Goal: Transaction & Acquisition: Purchase product/service

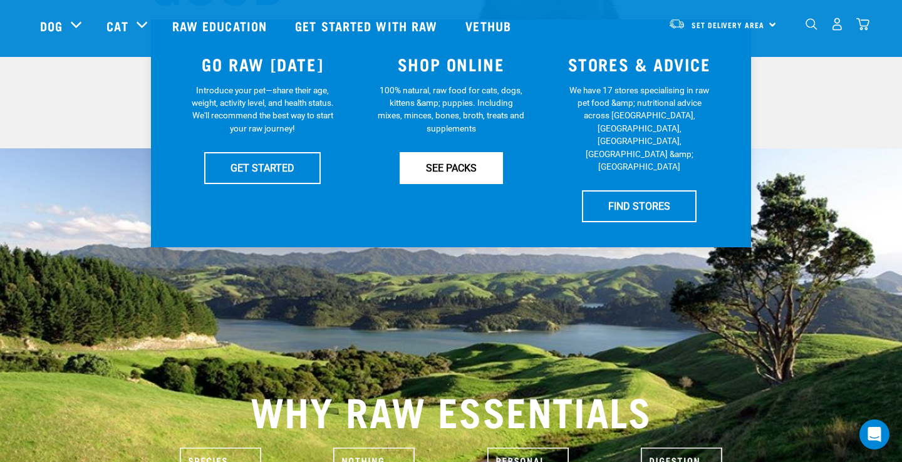
scroll to position [267, 0]
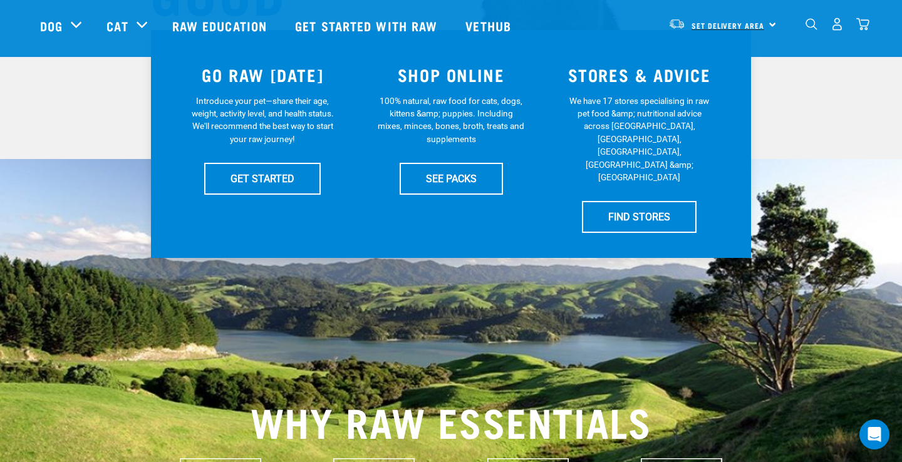
click at [722, 34] on link "Set Delivery Area" at bounding box center [727, 26] width 73 height 20
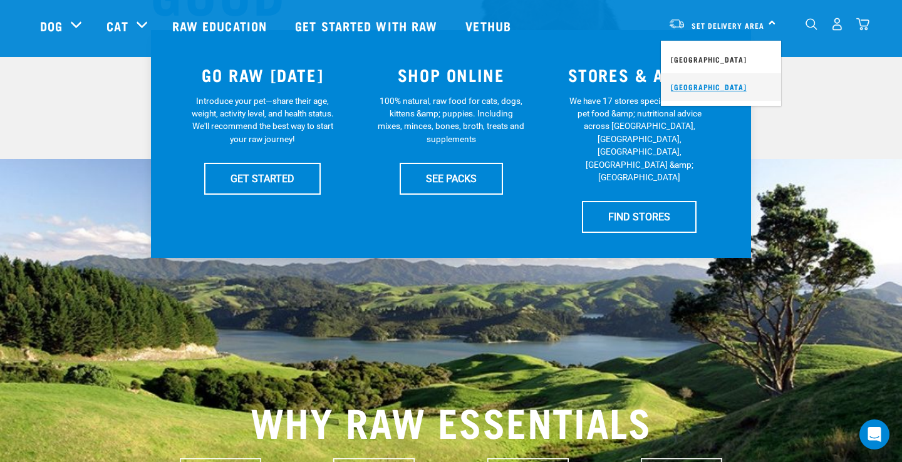
click at [720, 80] on link "[GEOGRAPHIC_DATA]" at bounding box center [721, 87] width 120 height 28
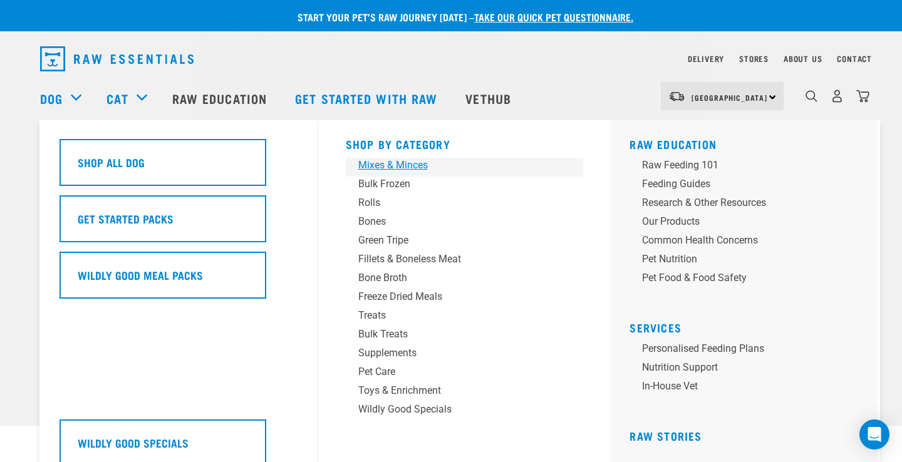
click at [382, 169] on div "Mixes & Minces" at bounding box center [455, 165] width 195 height 15
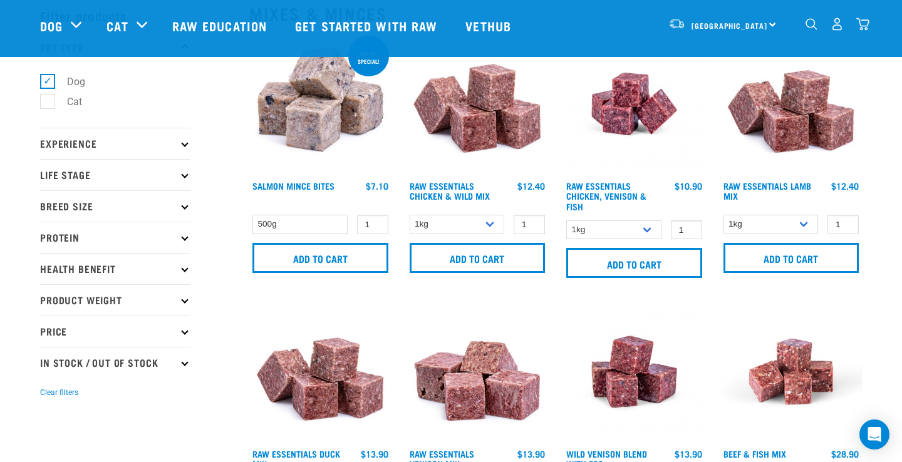
scroll to position [60, 0]
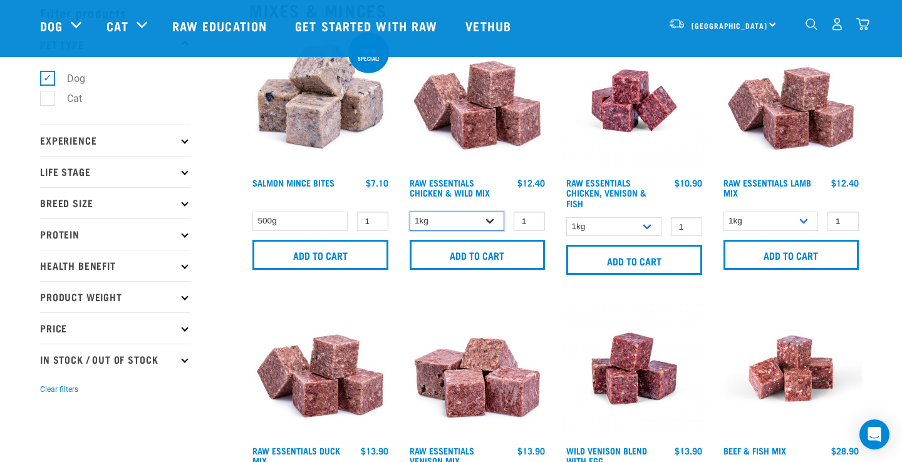
click at [490, 221] on select "1kg 3kg Bulk (20kg)" at bounding box center [457, 221] width 95 height 19
select select "731"
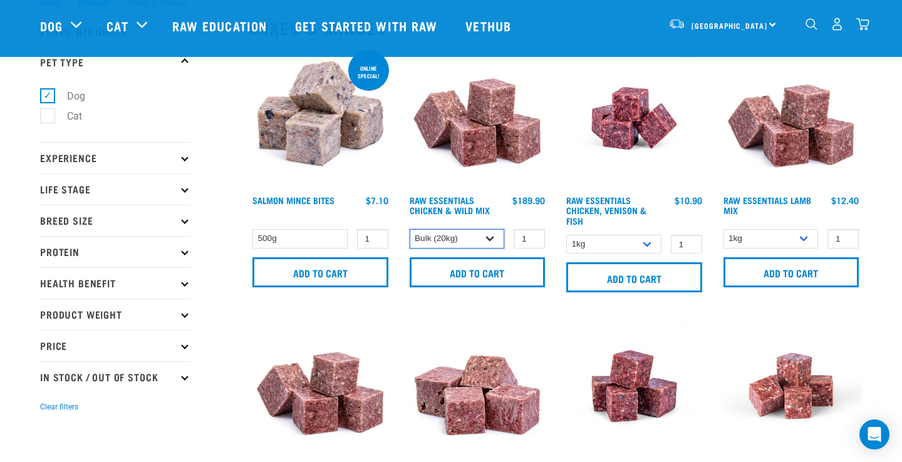
scroll to position [40, 0]
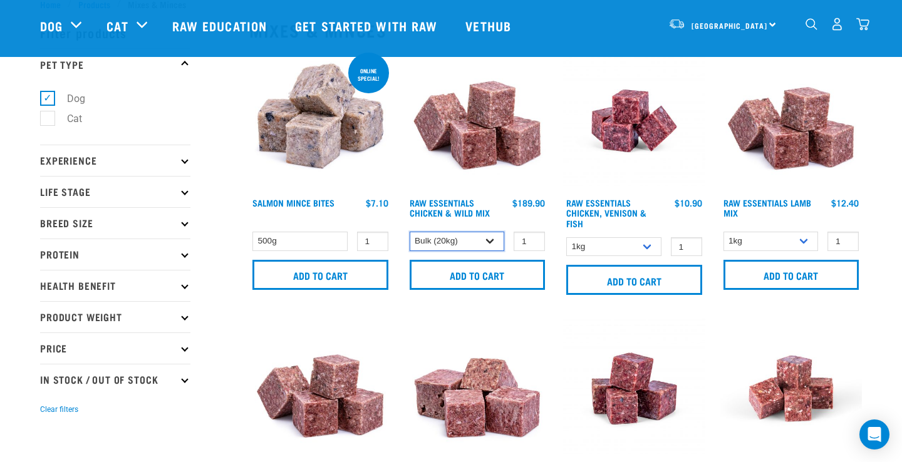
click at [492, 237] on select "1kg 3kg Bulk (20kg)" at bounding box center [457, 241] width 95 height 19
click at [738, 241] on select "1kg 3kg Bulk (10kg)" at bounding box center [770, 241] width 95 height 19
select select "341961"
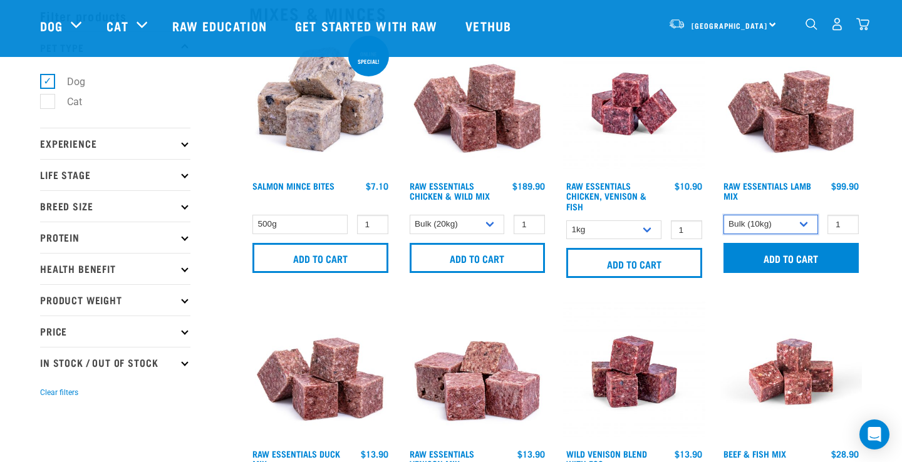
scroll to position [61, 0]
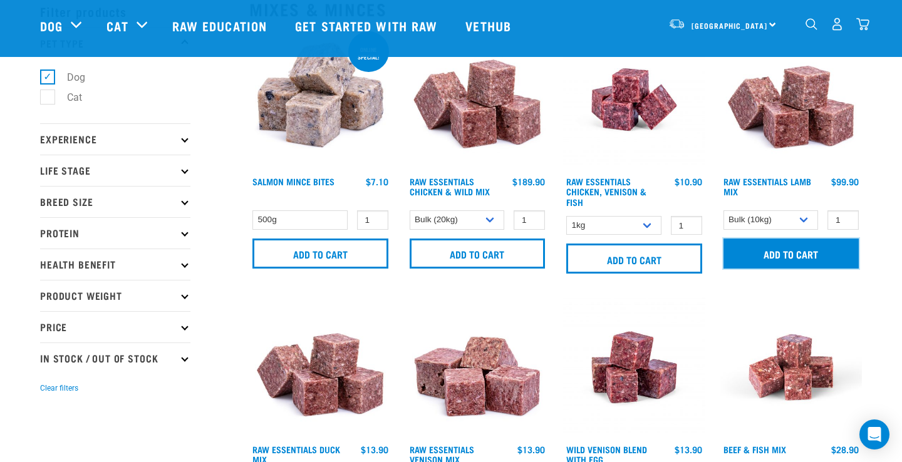
click at [770, 254] on input "Add to cart" at bounding box center [791, 254] width 136 height 30
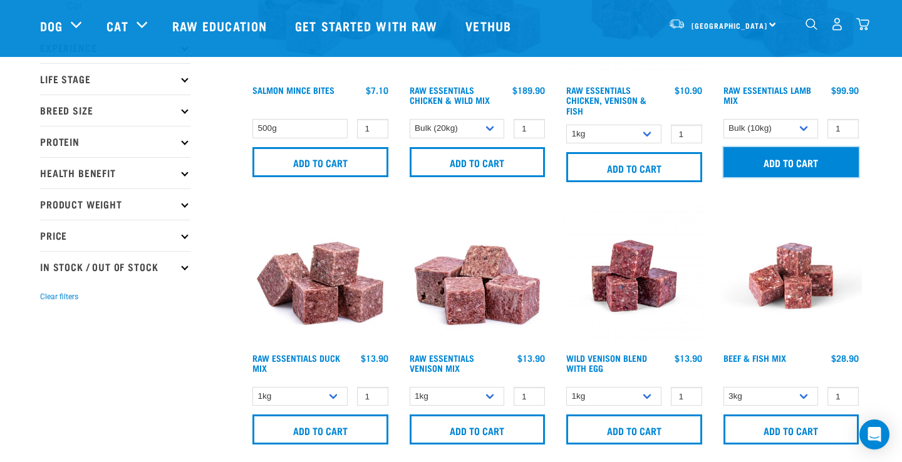
scroll to position [158, 0]
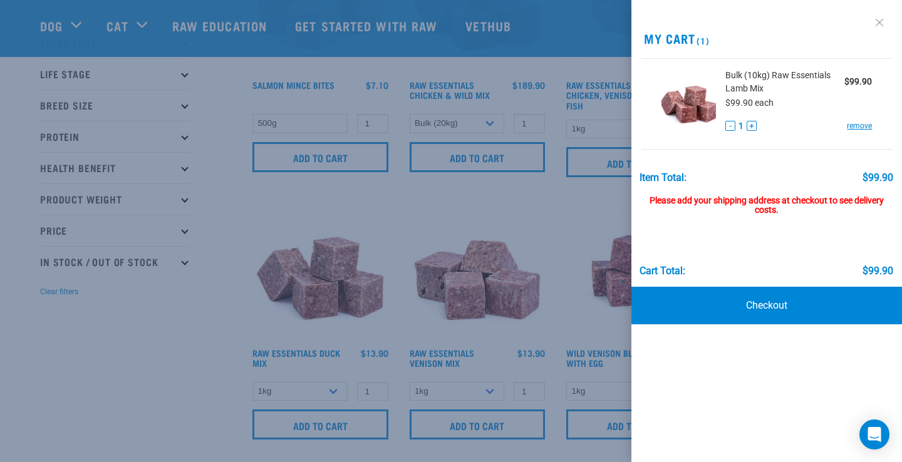
click at [878, 19] on link at bounding box center [879, 23] width 20 height 20
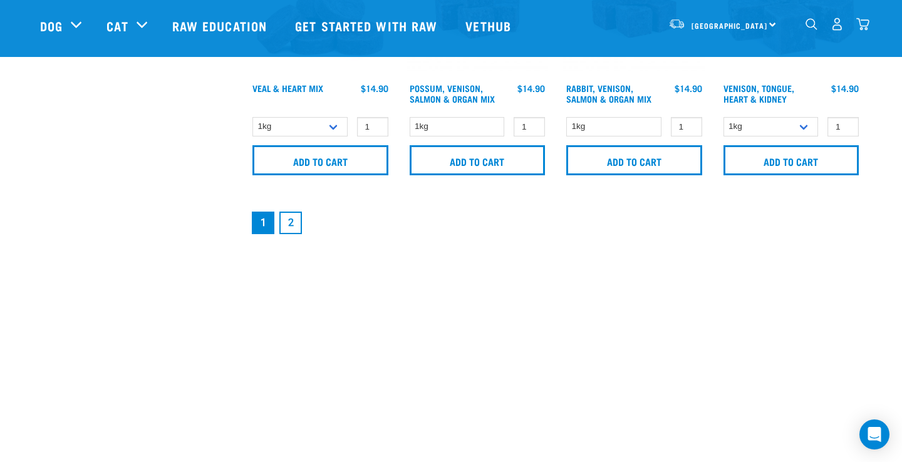
scroll to position [1999, 0]
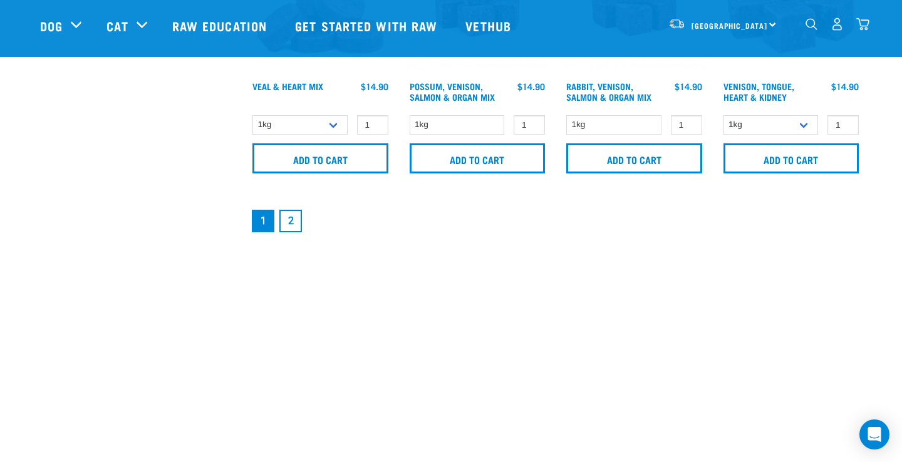
click at [288, 214] on link "2" at bounding box center [290, 221] width 23 height 23
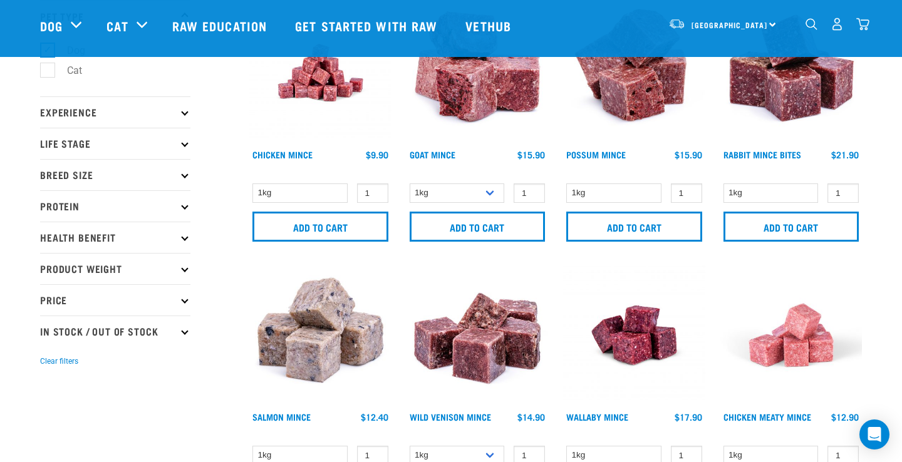
scroll to position [89, 0]
click at [147, 202] on p "Protein" at bounding box center [115, 205] width 150 height 31
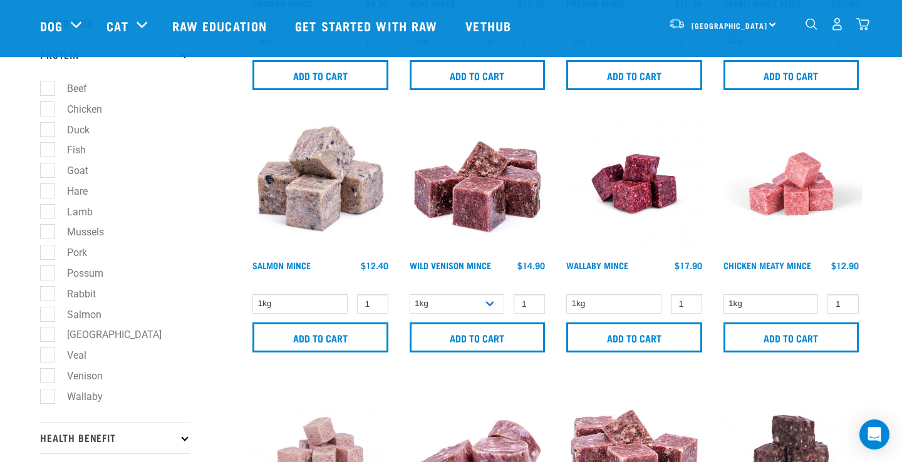
scroll to position [242, 0]
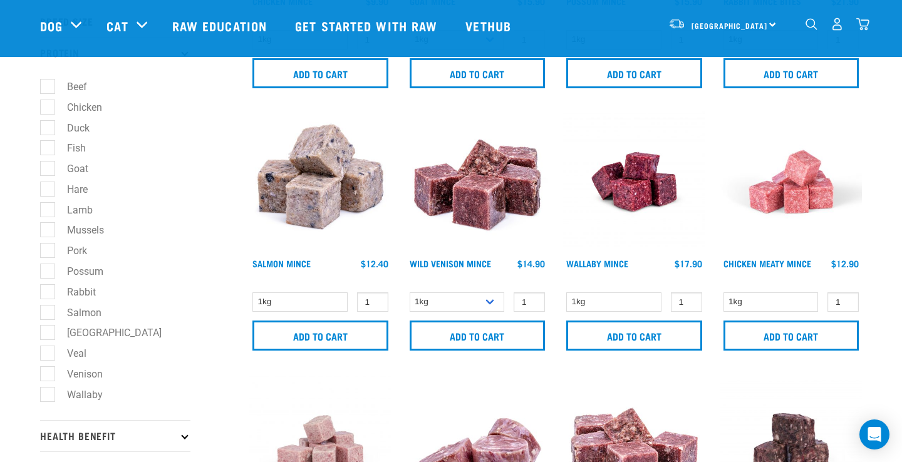
click at [78, 315] on label "Salmon" at bounding box center [76, 313] width 59 height 16
click at [48, 314] on input "Salmon" at bounding box center [44, 310] width 8 height 8
checkbox input "true"
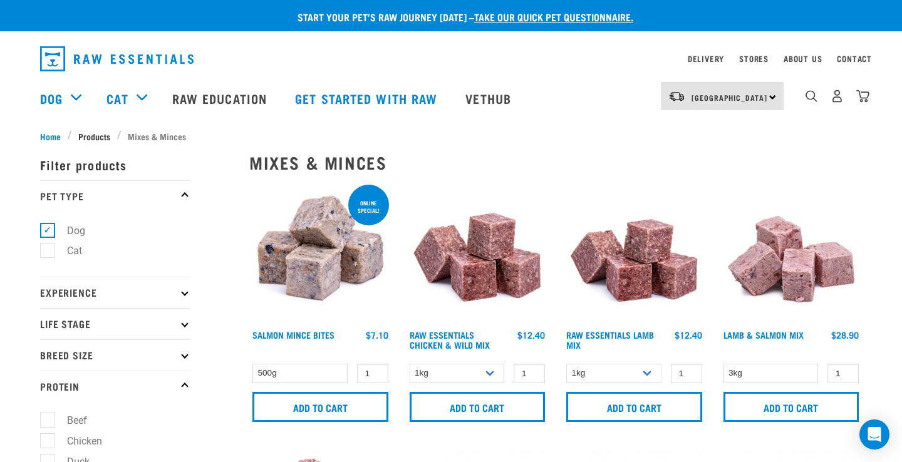
click at [92, 134] on span "Products" at bounding box center [94, 136] width 32 height 13
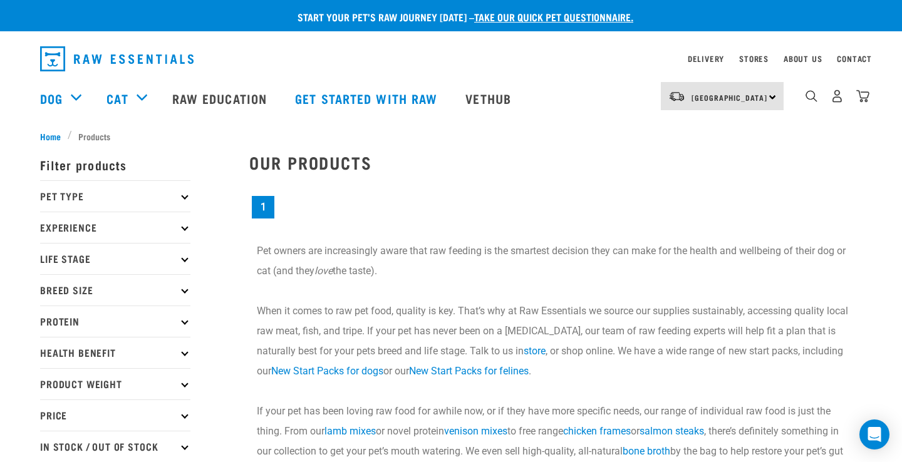
click at [113, 317] on p "Protein" at bounding box center [115, 321] width 150 height 31
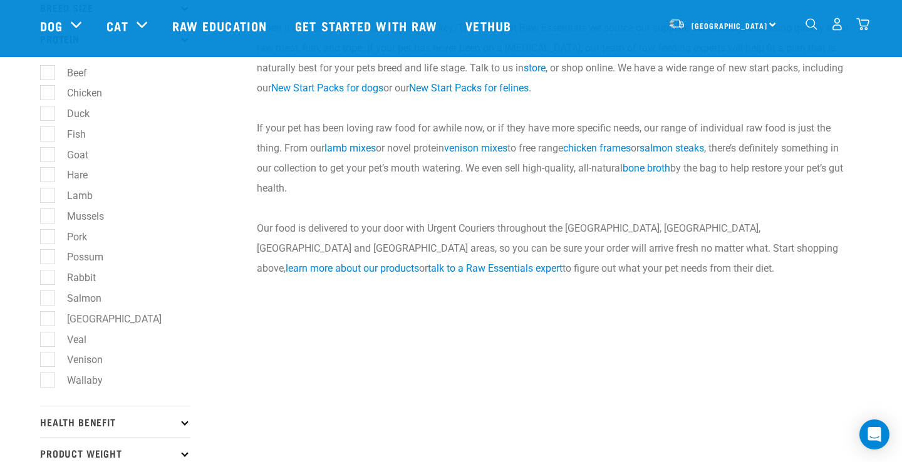
scroll to position [207, 0]
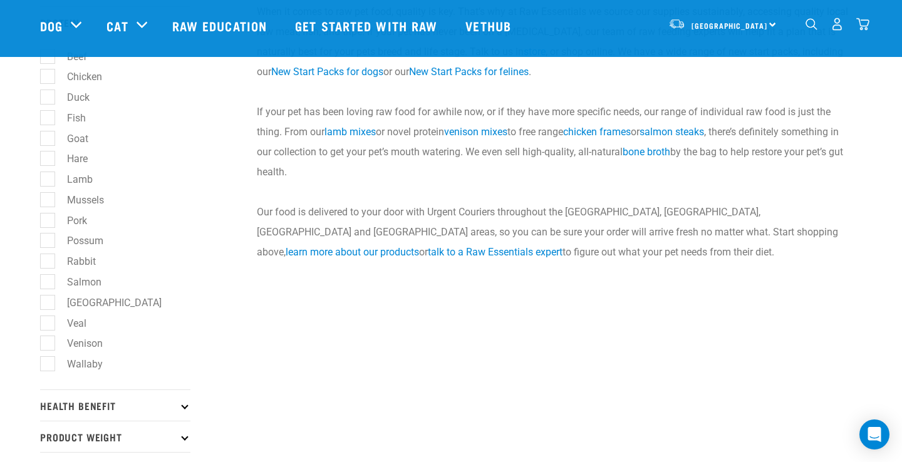
click at [77, 289] on label "Salmon" at bounding box center [76, 282] width 59 height 16
click at [48, 284] on input "Salmon" at bounding box center [44, 280] width 8 height 8
checkbox input "true"
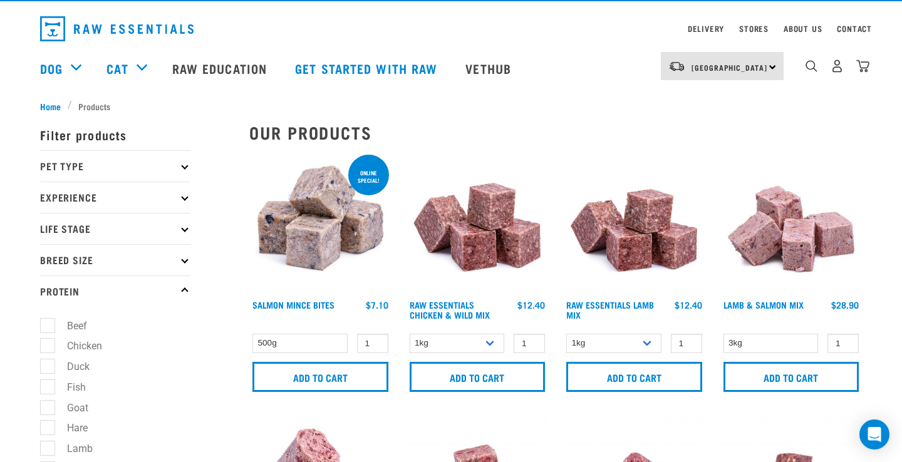
scroll to position [29, 0]
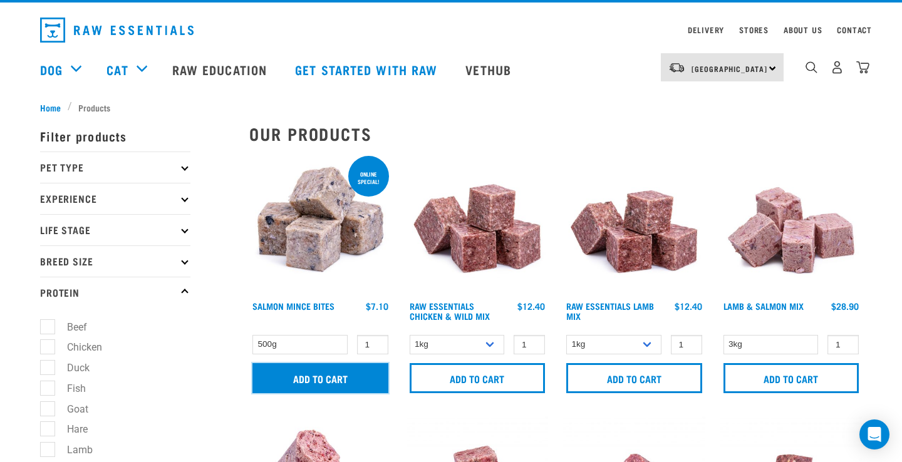
click at [307, 389] on input "Add to cart" at bounding box center [320, 378] width 136 height 30
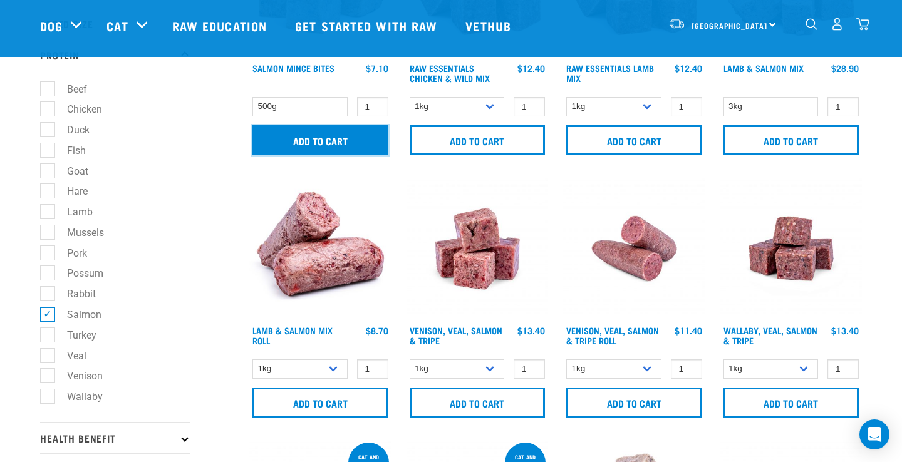
scroll to position [177, 0]
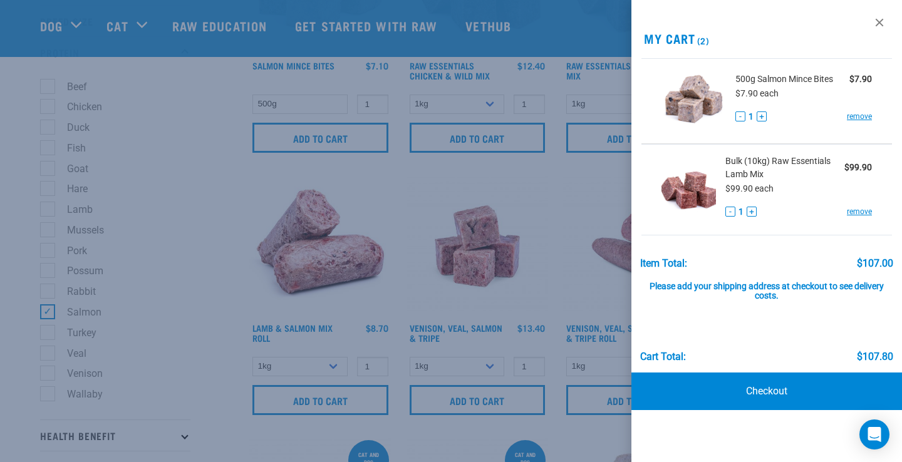
click at [47, 311] on div at bounding box center [451, 231] width 902 height 462
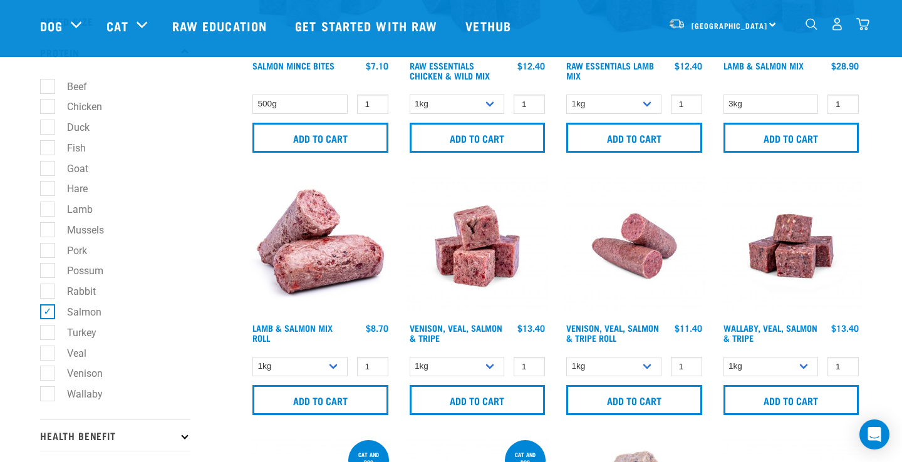
click at [47, 311] on label "Salmon" at bounding box center [76, 312] width 59 height 16
click at [47, 311] on input "Salmon" at bounding box center [44, 310] width 8 height 8
checkbox input "false"
click at [49, 85] on label "Beef" at bounding box center [69, 87] width 45 height 16
click at [48, 85] on input "Beef" at bounding box center [44, 84] width 8 height 8
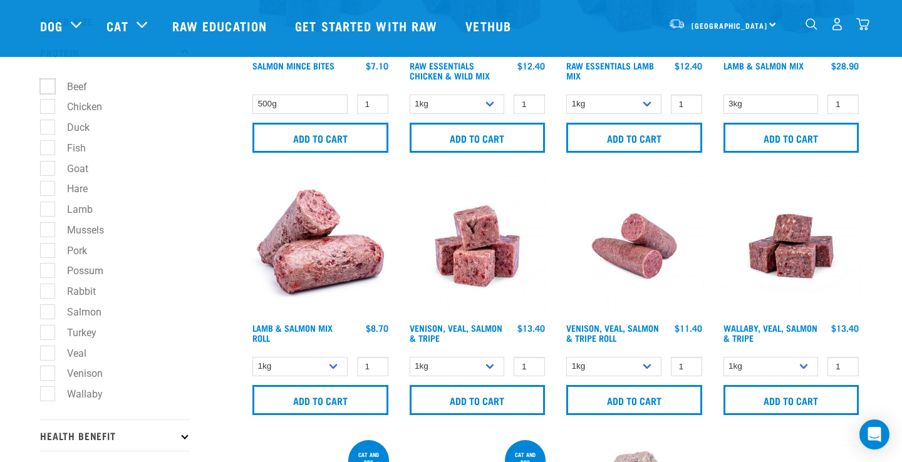
checkbox input "true"
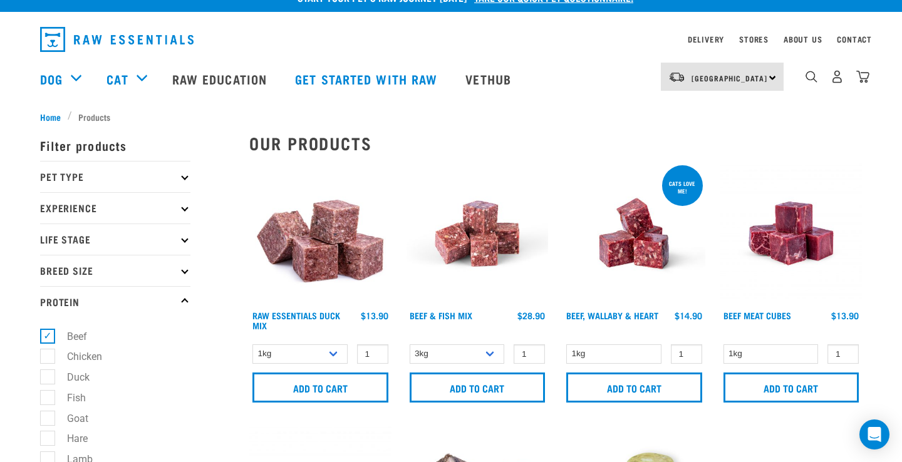
scroll to position [18, 0]
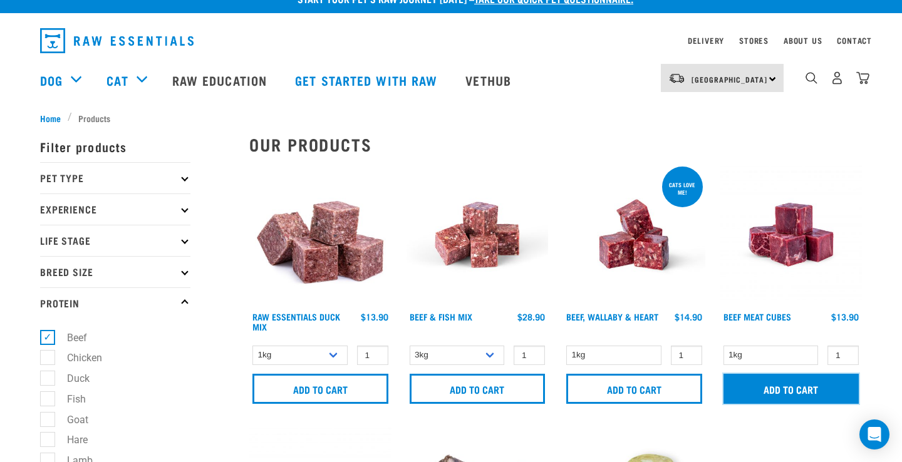
click at [799, 384] on input "Add to cart" at bounding box center [791, 389] width 136 height 30
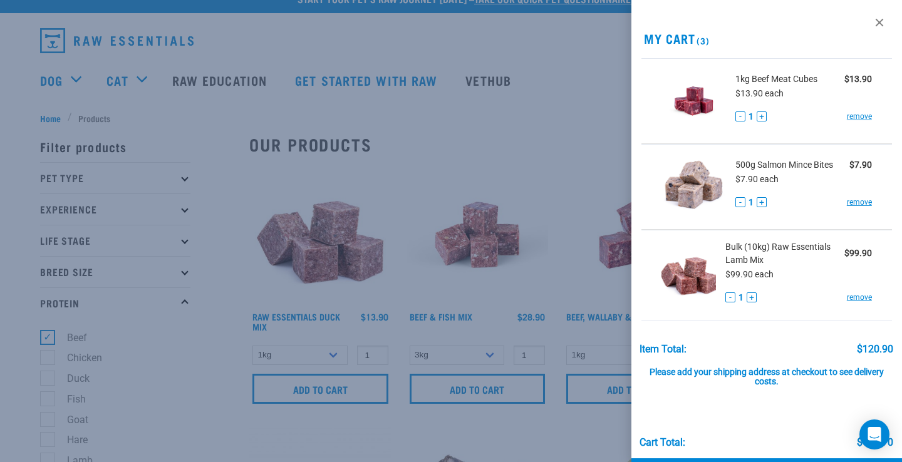
click at [231, 217] on div at bounding box center [451, 231] width 902 height 462
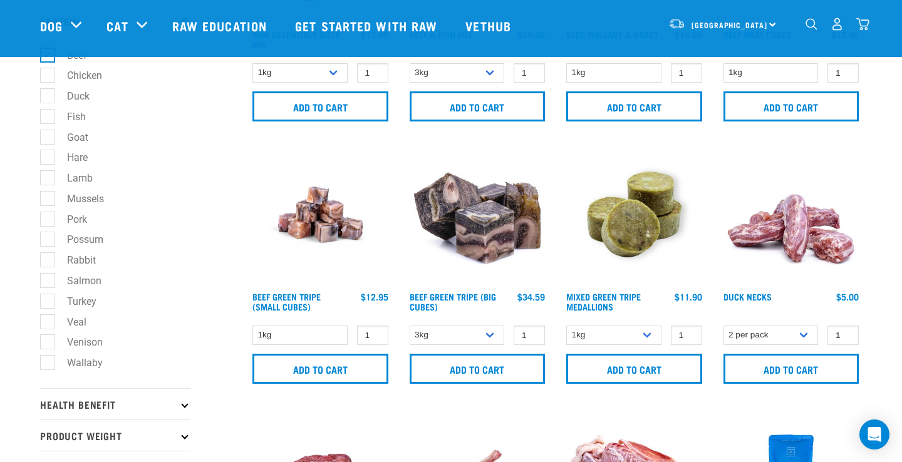
scroll to position [209, 0]
click at [47, 329] on label "Veal" at bounding box center [69, 322] width 44 height 16
click at [47, 323] on input "Veal" at bounding box center [44, 319] width 8 height 8
checkbox input "true"
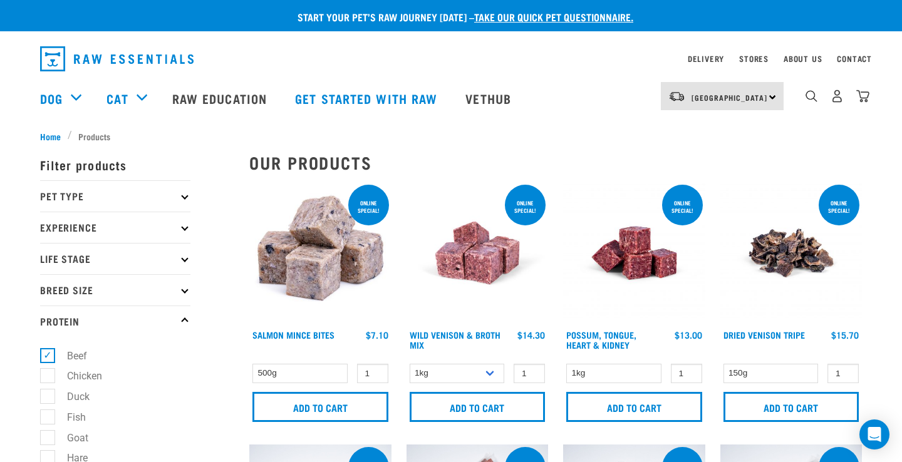
click at [48, 354] on label "Beef" at bounding box center [69, 356] width 45 height 16
click at [48, 354] on input "Beef" at bounding box center [44, 353] width 8 height 8
checkbox input "false"
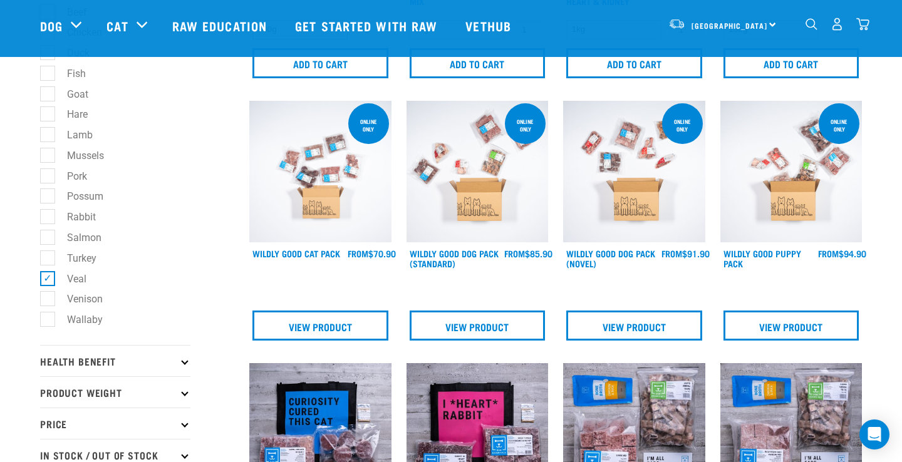
scroll to position [274, 0]
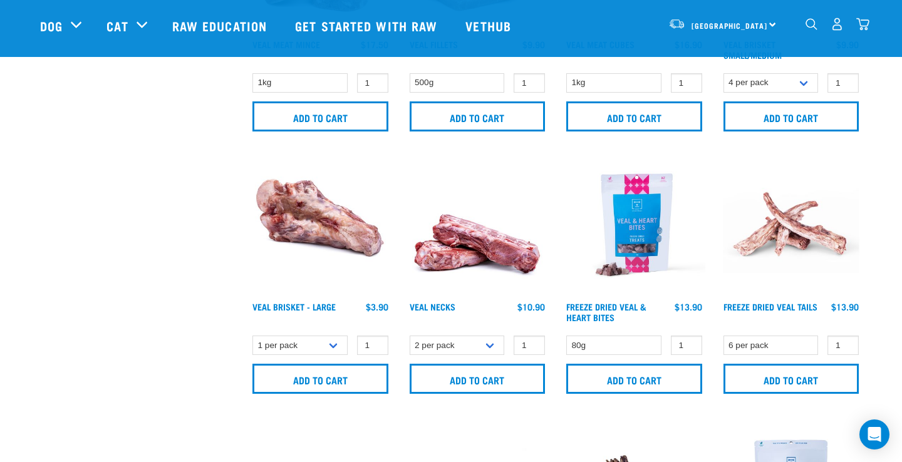
scroll to position [986, 0]
click at [476, 256] on img at bounding box center [477, 224] width 142 height 142
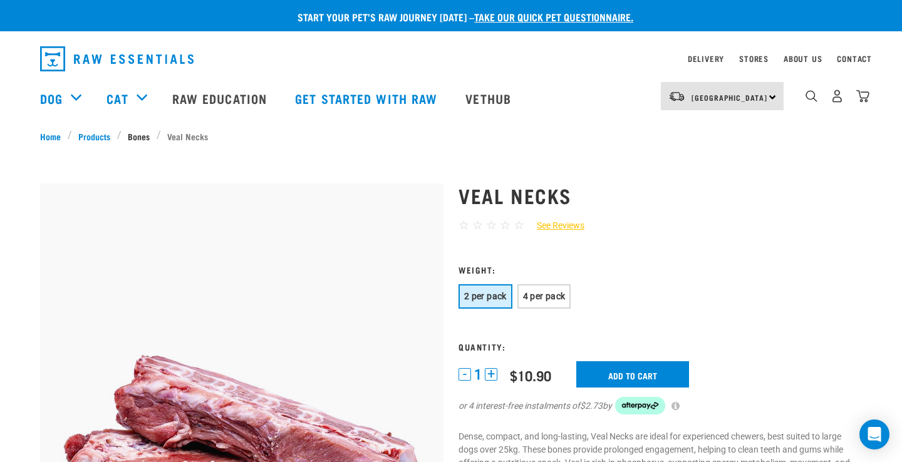
click at [137, 137] on link "Bones" at bounding box center [138, 136] width 35 height 13
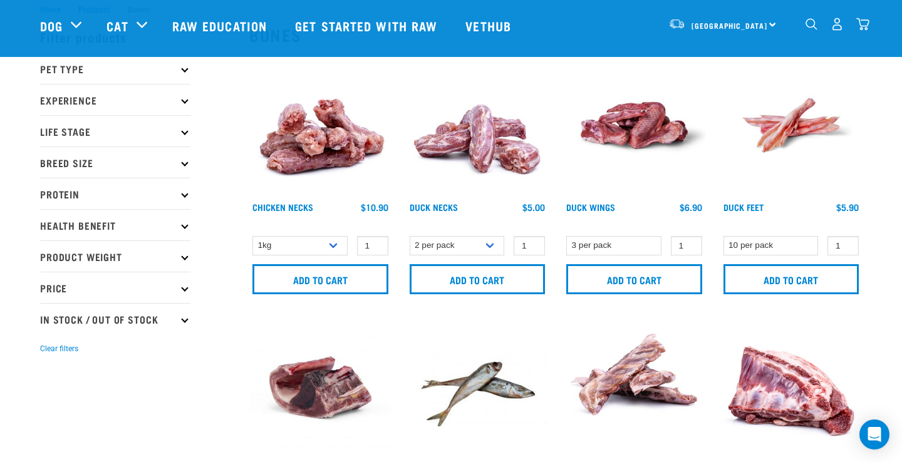
scroll to position [21, 0]
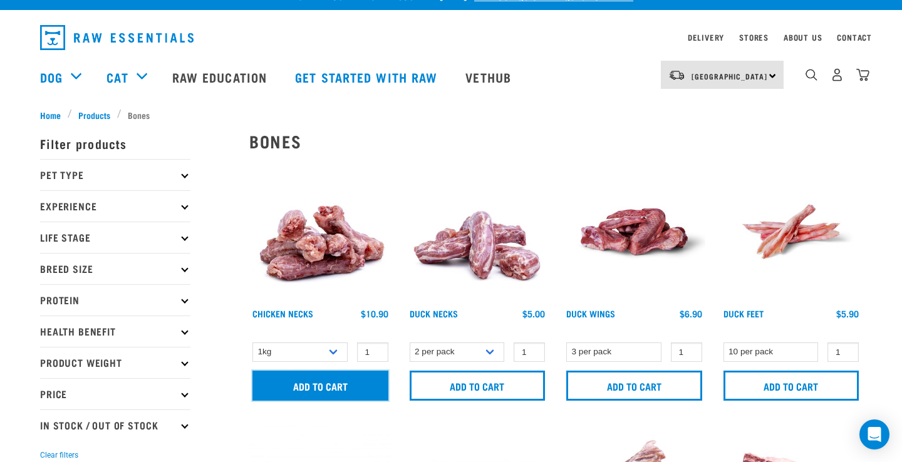
click at [340, 385] on input "Add to cart" at bounding box center [320, 386] width 136 height 30
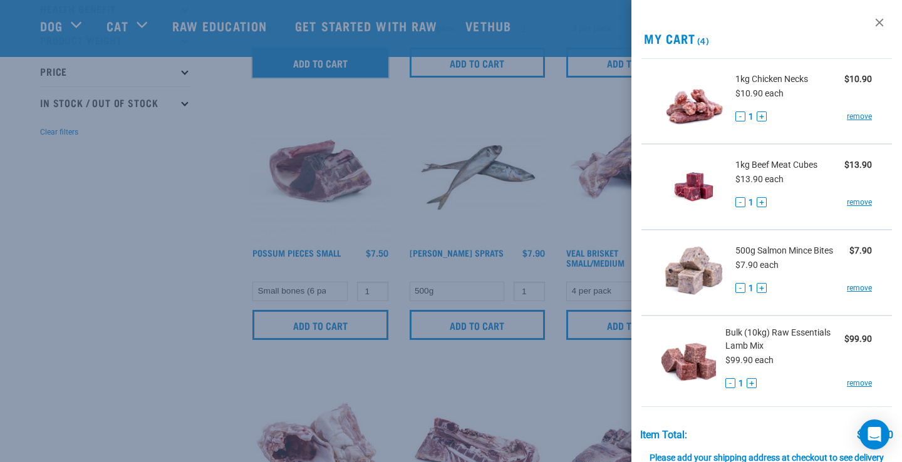
scroll to position [254, 0]
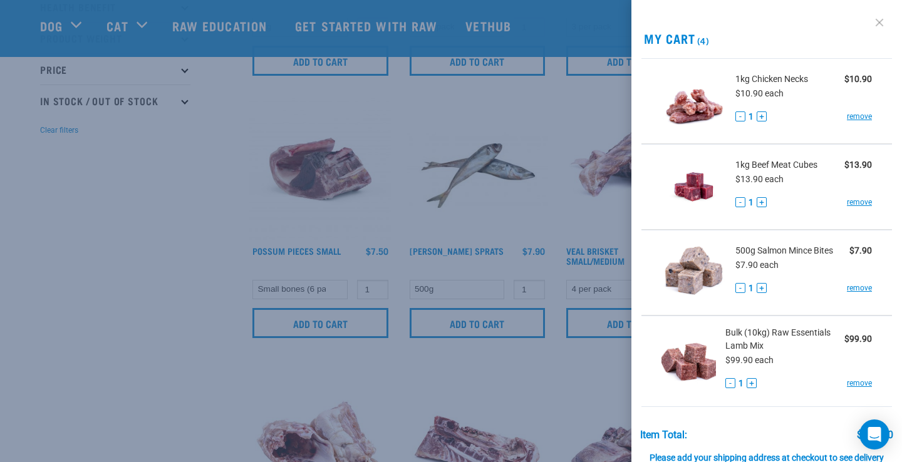
click at [881, 16] on link at bounding box center [879, 23] width 20 height 20
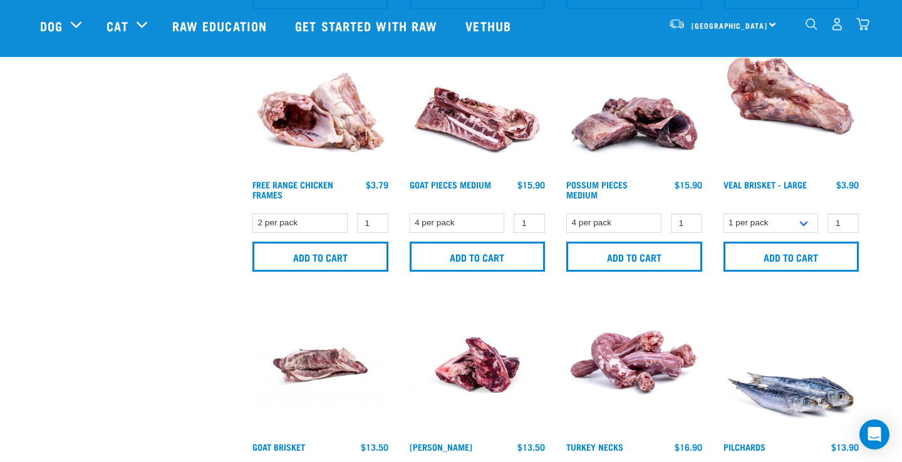
scroll to position [579, 0]
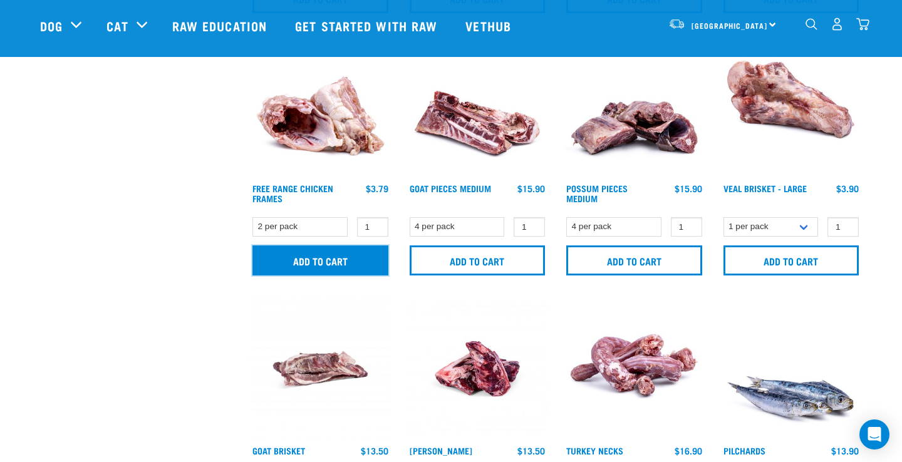
click at [334, 265] on input "Add to cart" at bounding box center [320, 260] width 136 height 30
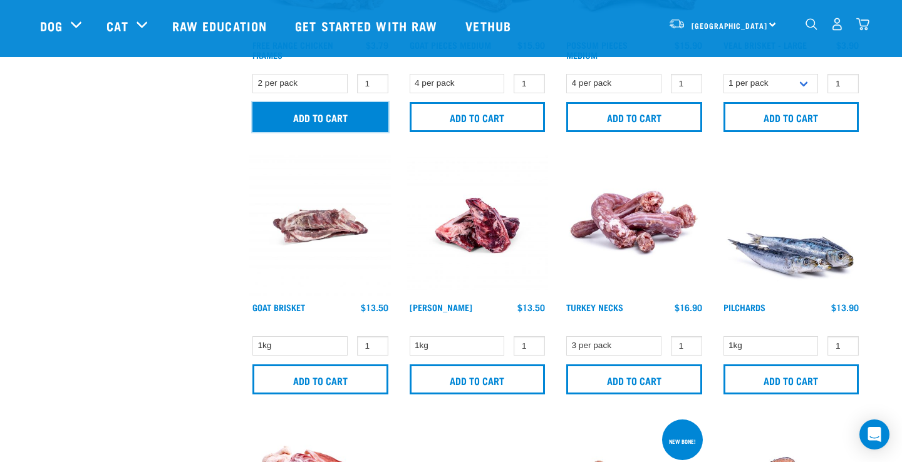
scroll to position [726, 0]
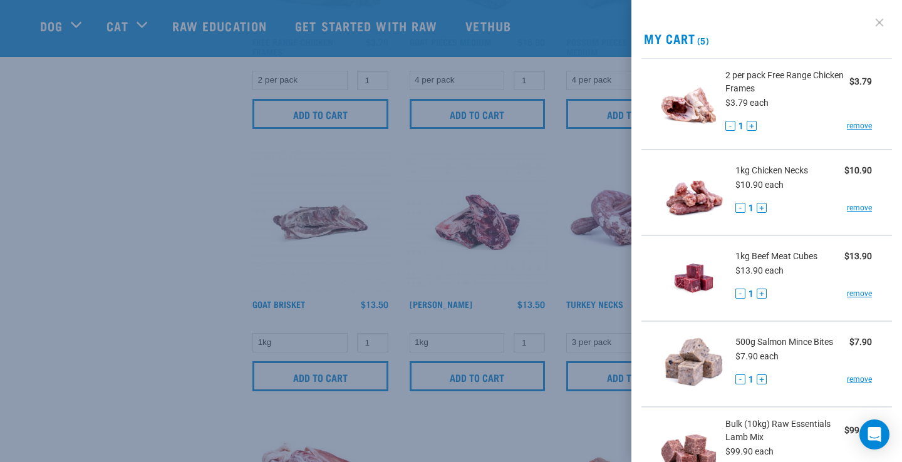
click at [876, 21] on link at bounding box center [879, 23] width 20 height 20
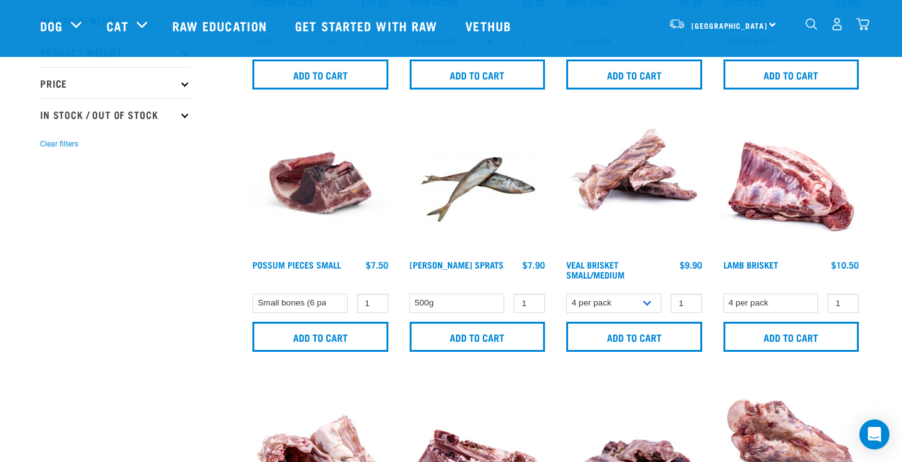
scroll to position [242, 0]
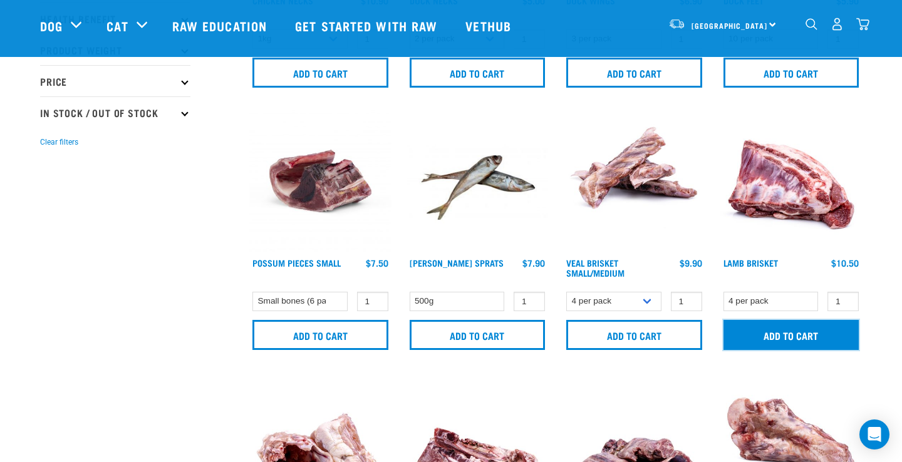
click at [733, 328] on input "Add to cart" at bounding box center [791, 335] width 136 height 30
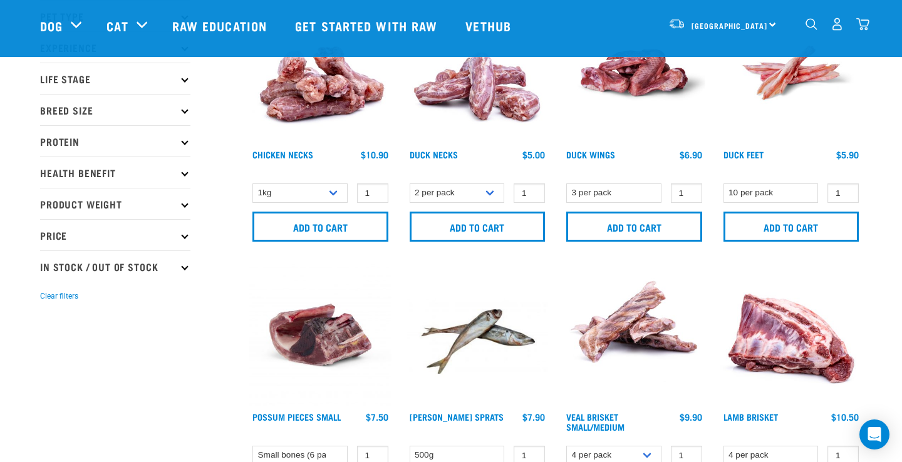
scroll to position [0, 0]
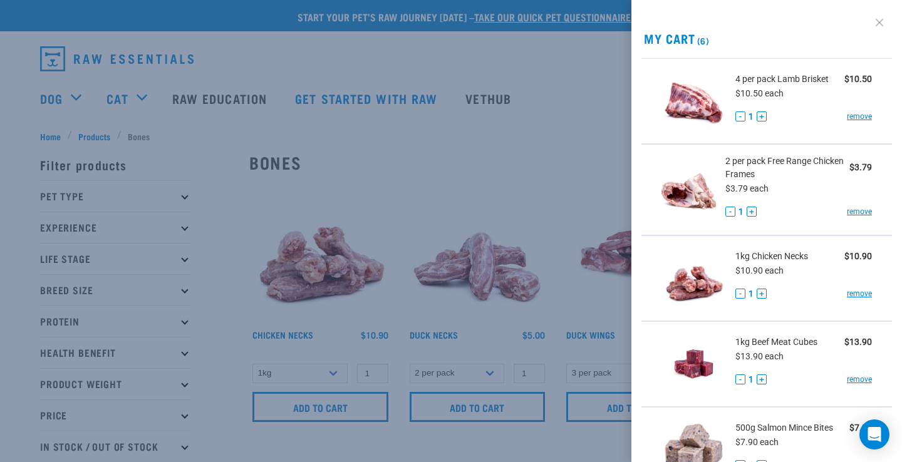
click at [879, 18] on link at bounding box center [879, 23] width 20 height 20
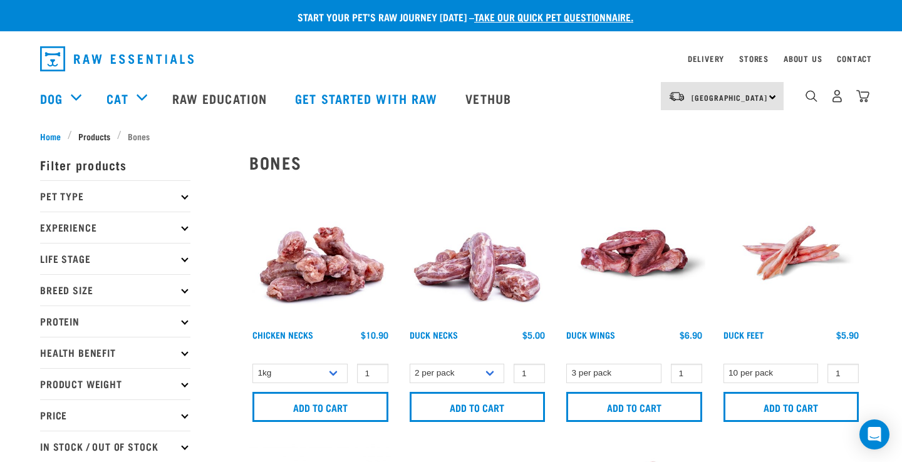
click at [95, 133] on span "Products" at bounding box center [94, 136] width 32 height 13
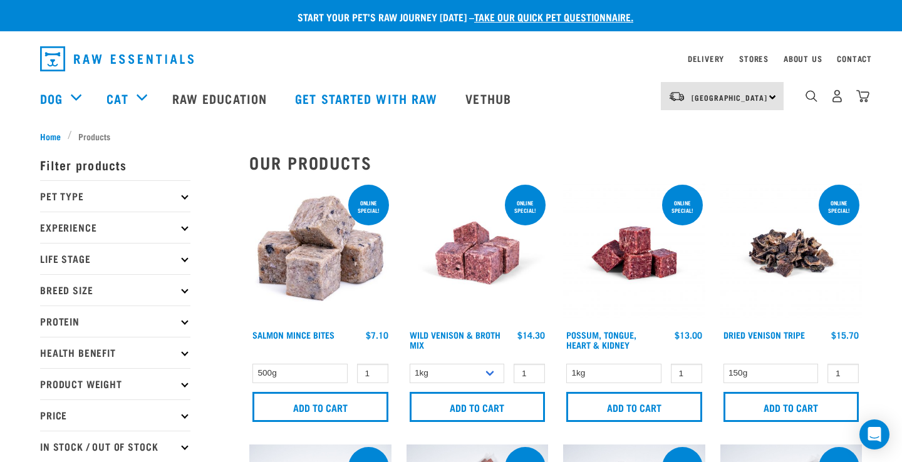
click at [123, 323] on p "Protein" at bounding box center [115, 321] width 150 height 31
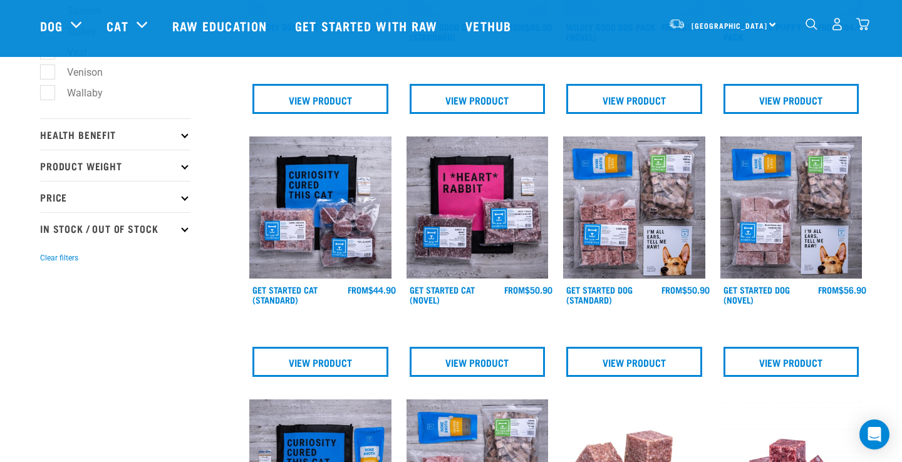
scroll to position [452, 0]
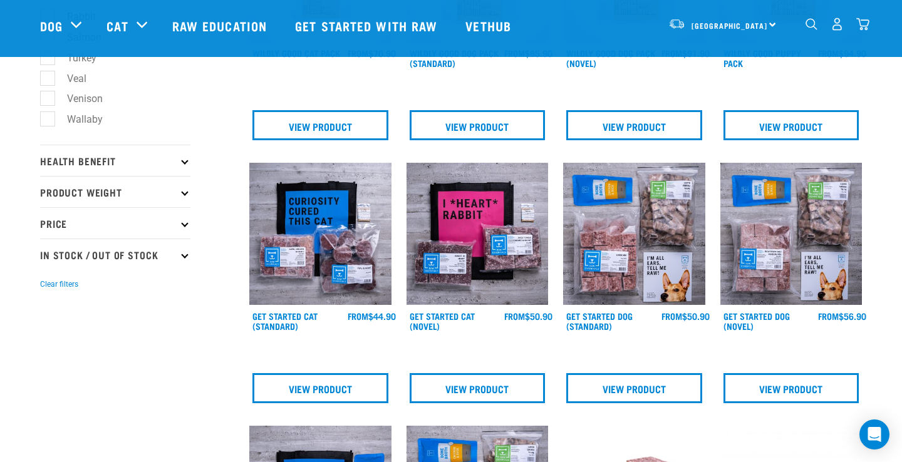
click at [74, 157] on p "Health Benefit" at bounding box center [115, 160] width 150 height 31
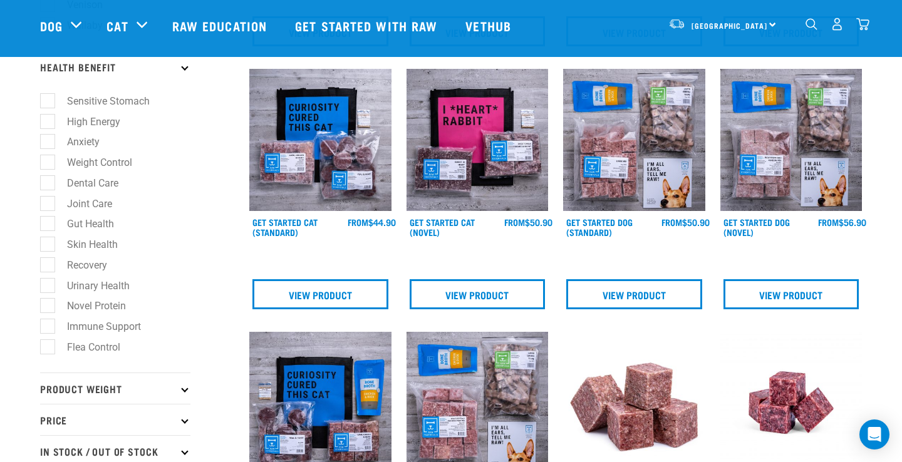
scroll to position [548, 0]
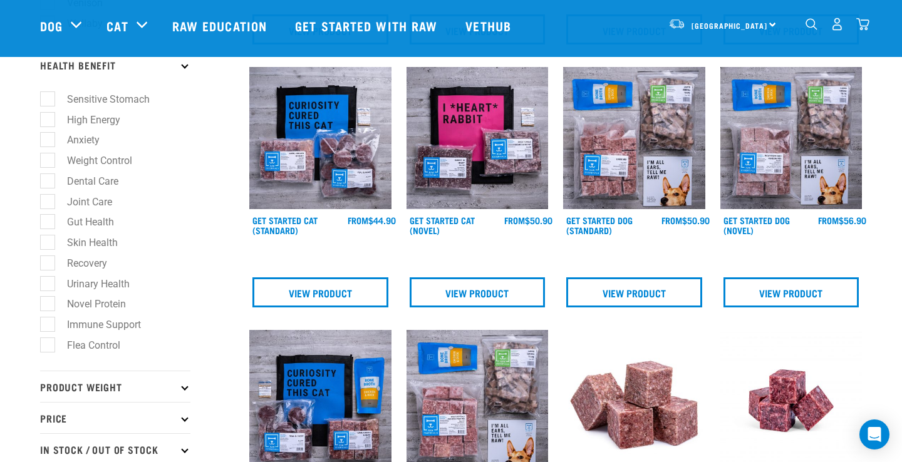
click at [71, 142] on label "Anxiety" at bounding box center [76, 140] width 58 height 16
click at [48, 142] on input "Anxiety" at bounding box center [44, 138] width 8 height 8
checkbox input "true"
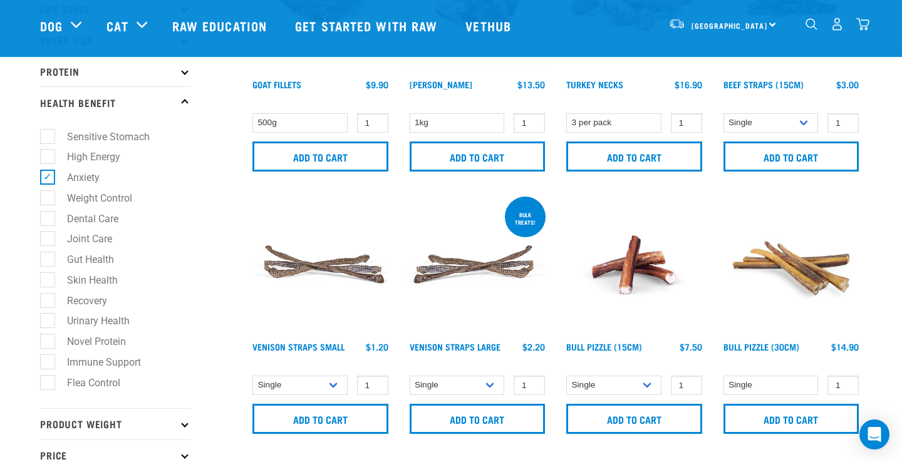
scroll to position [155, 0]
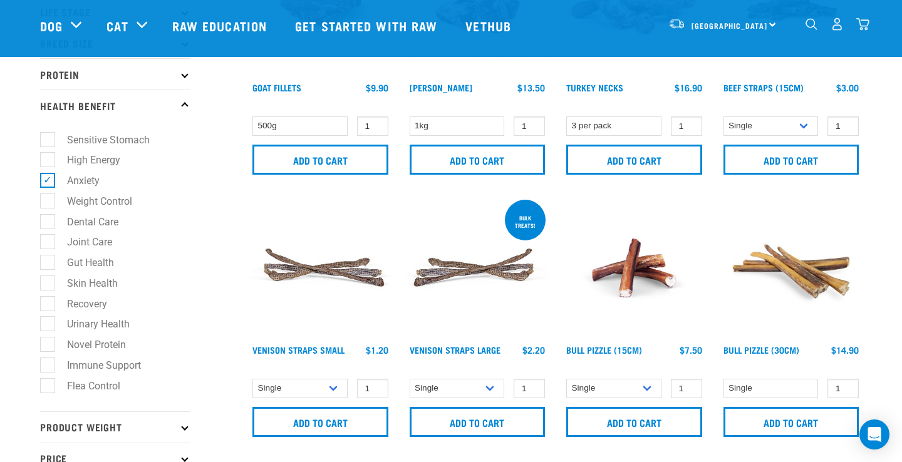
click at [47, 285] on label "Skin Health" at bounding box center [85, 284] width 76 height 16
click at [46, 285] on input "Skin Health" at bounding box center [44, 281] width 8 height 8
checkbox input "true"
click at [47, 181] on label "Anxiety" at bounding box center [76, 181] width 58 height 16
click at [47, 181] on input "Anxiety" at bounding box center [44, 179] width 8 height 8
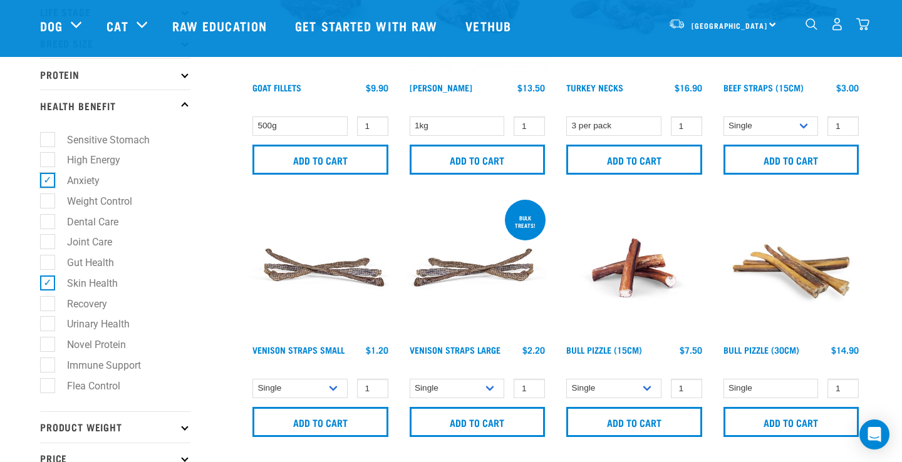
checkbox input "false"
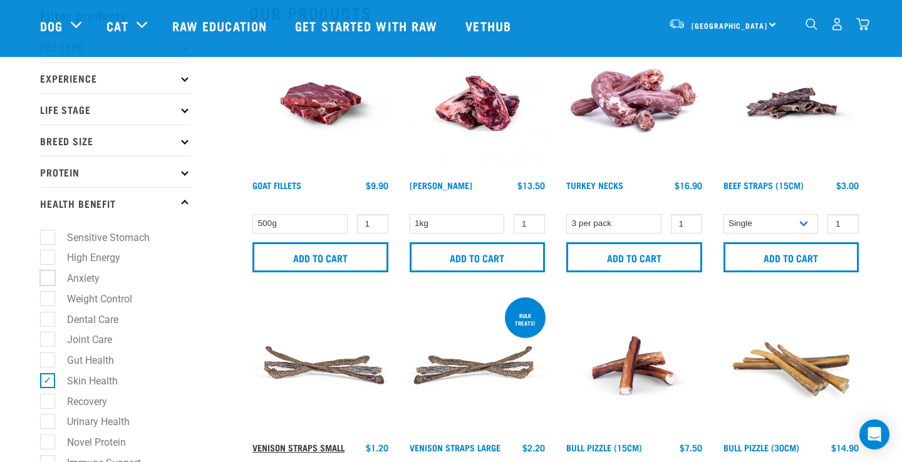
scroll to position [100, 0]
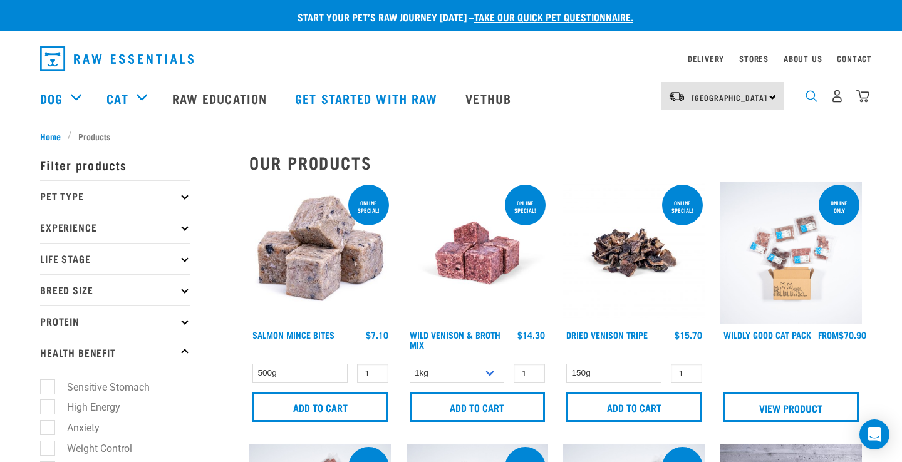
click at [809, 99] on img "dropdown navigation" at bounding box center [811, 96] width 12 height 12
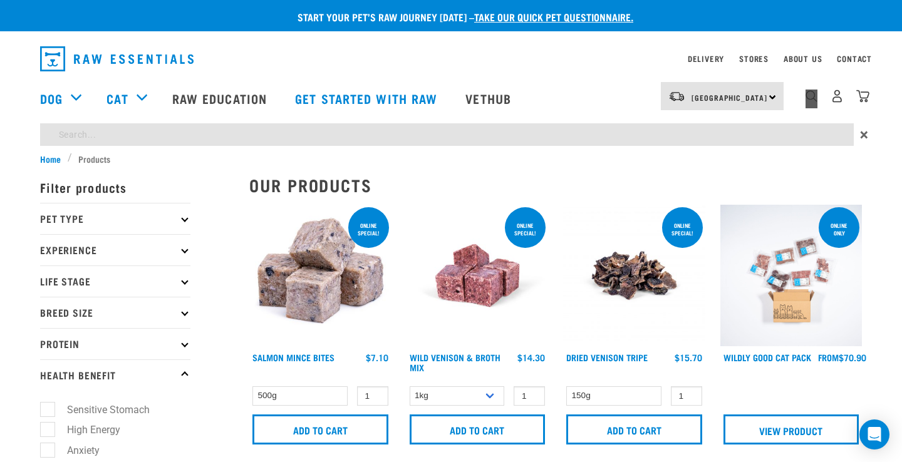
click at [808, 108] on div "6" at bounding box center [837, 96] width 65 height 28
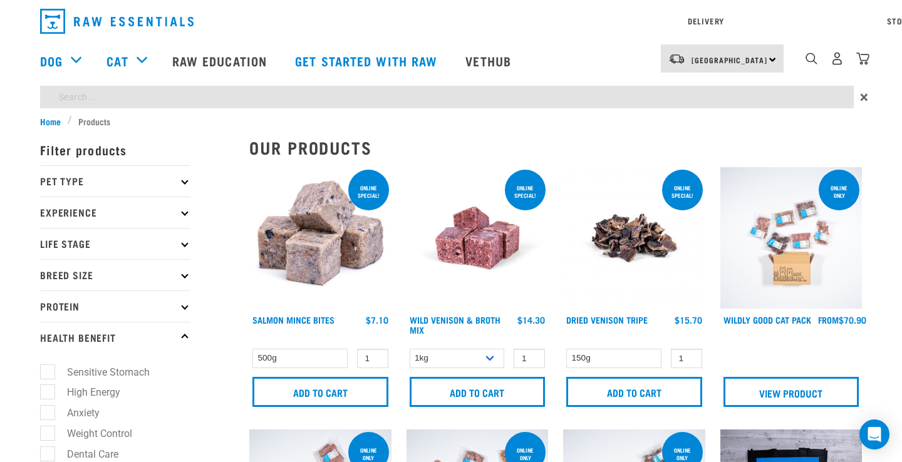
type input "tripe"
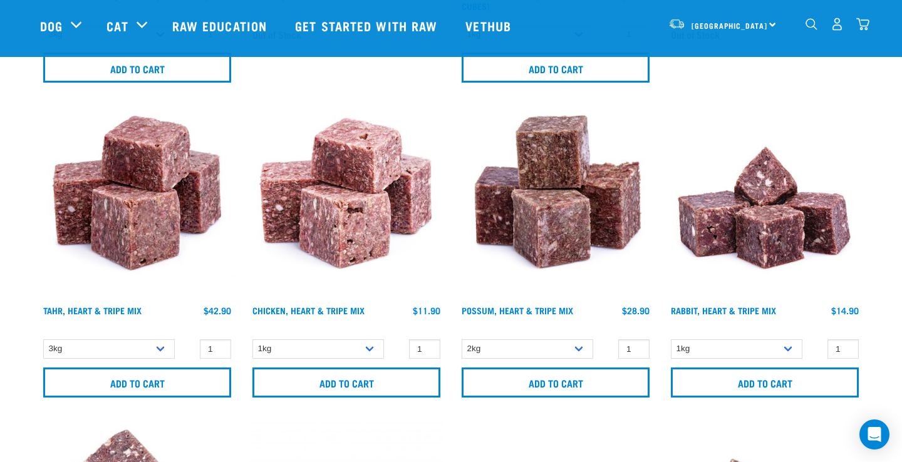
scroll to position [716, 0]
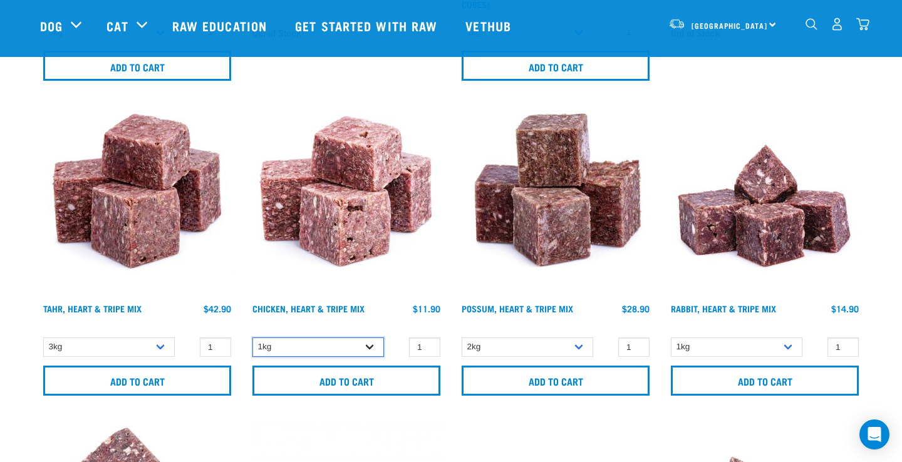
click at [366, 340] on select "1kg 3kg" at bounding box center [318, 347] width 132 height 19
select select "368"
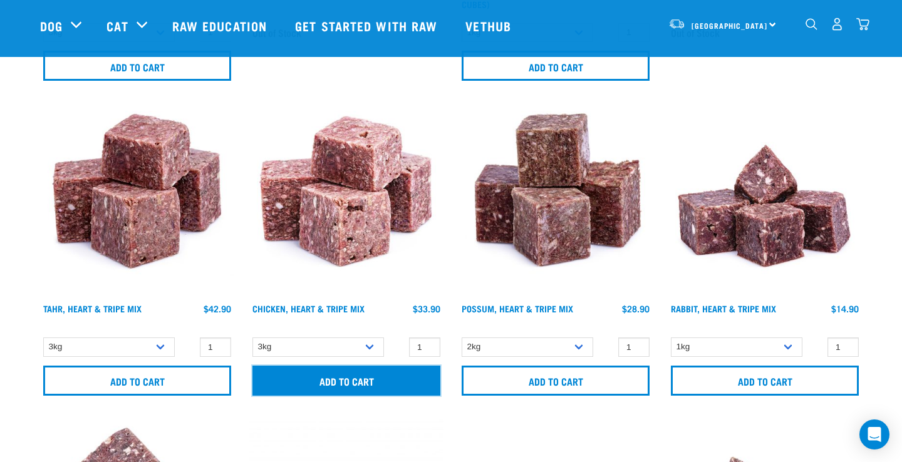
click at [377, 379] on input "Add to cart" at bounding box center [346, 381] width 188 height 30
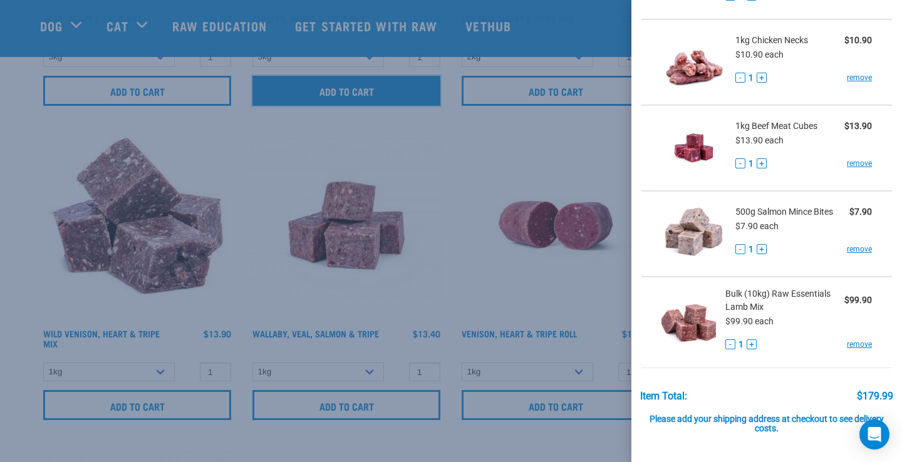
scroll to position [309, 0]
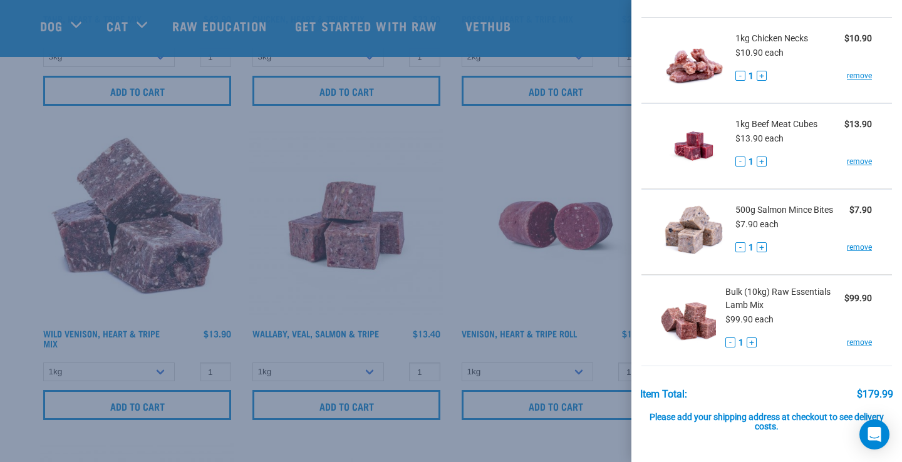
click at [757, 296] on span "Bulk (10kg) Raw Essentials Lamb Mix" at bounding box center [784, 299] width 119 height 26
click at [858, 345] on link "remove" at bounding box center [859, 342] width 25 height 11
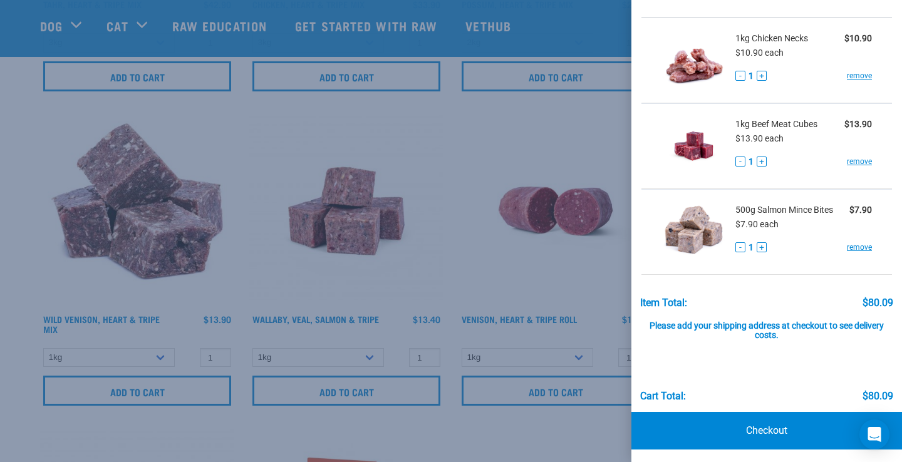
scroll to position [1026, 0]
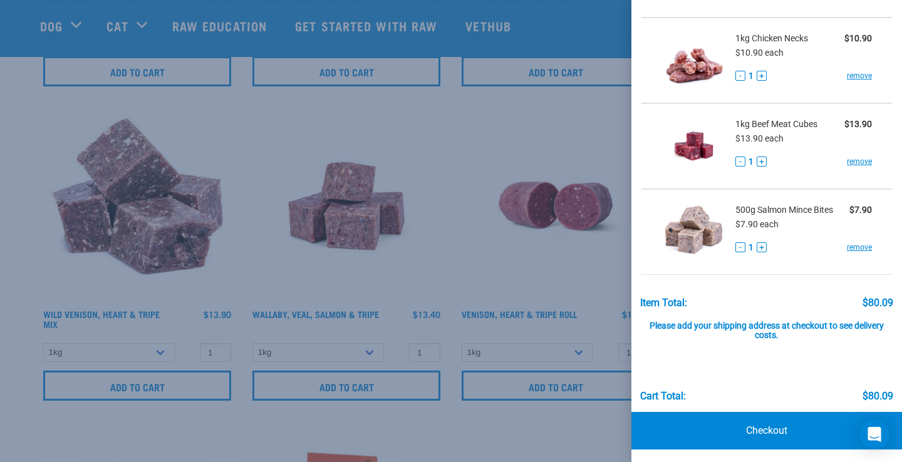
click at [487, 277] on div at bounding box center [451, 231] width 902 height 462
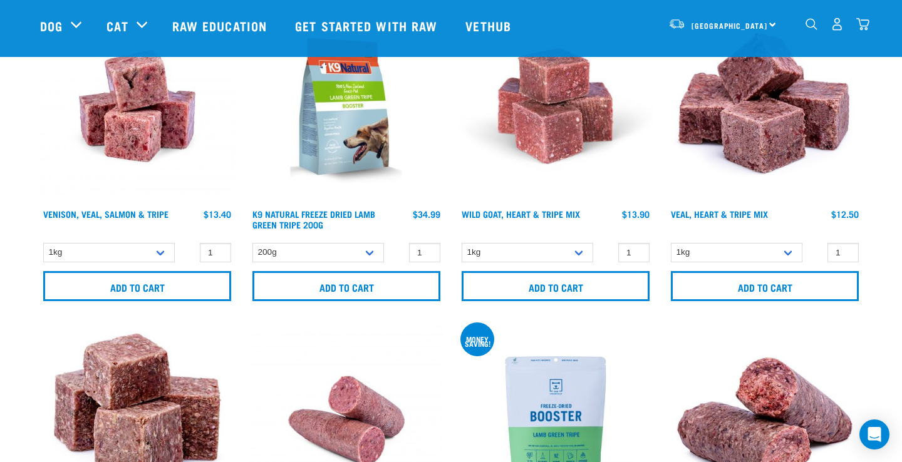
scroll to position [1428, 0]
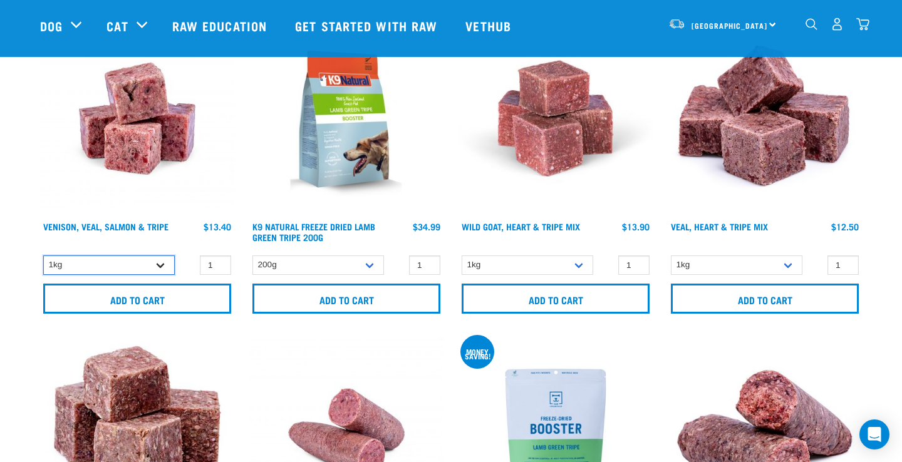
click at [159, 259] on select "1kg 3kg Bulk (18kg)" at bounding box center [109, 265] width 132 height 19
select select "62284"
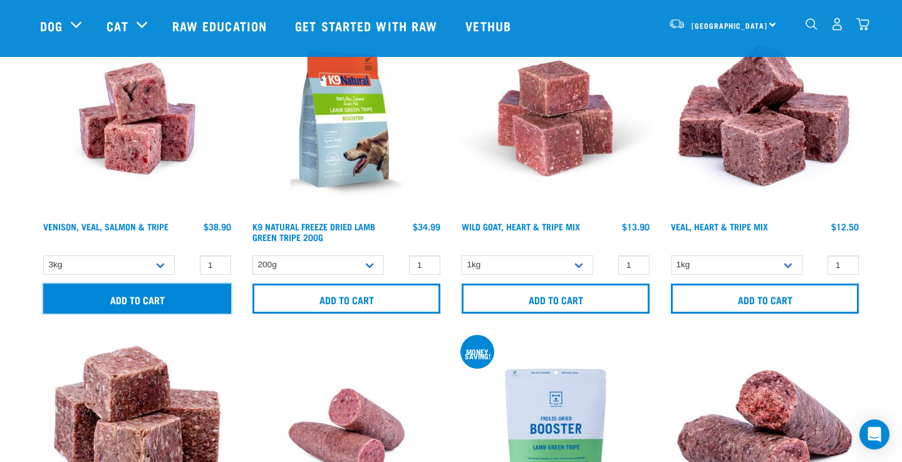
click at [175, 297] on input "Add to cart" at bounding box center [137, 299] width 188 height 30
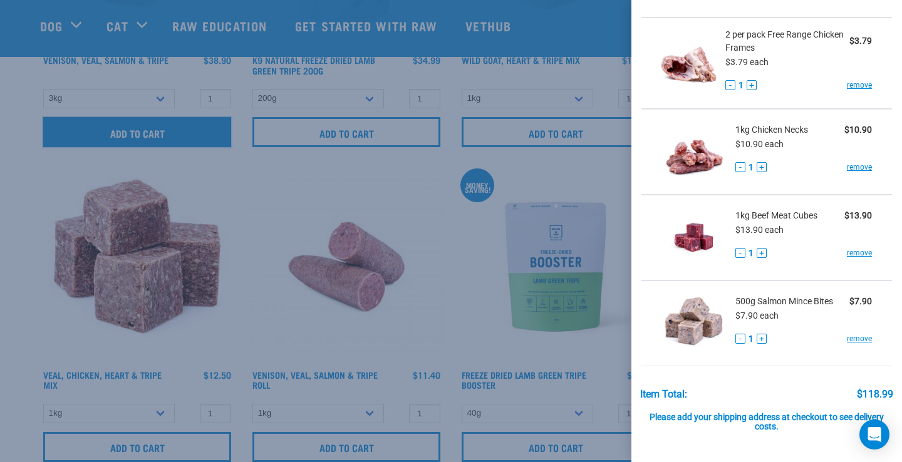
scroll to position [1596, 0]
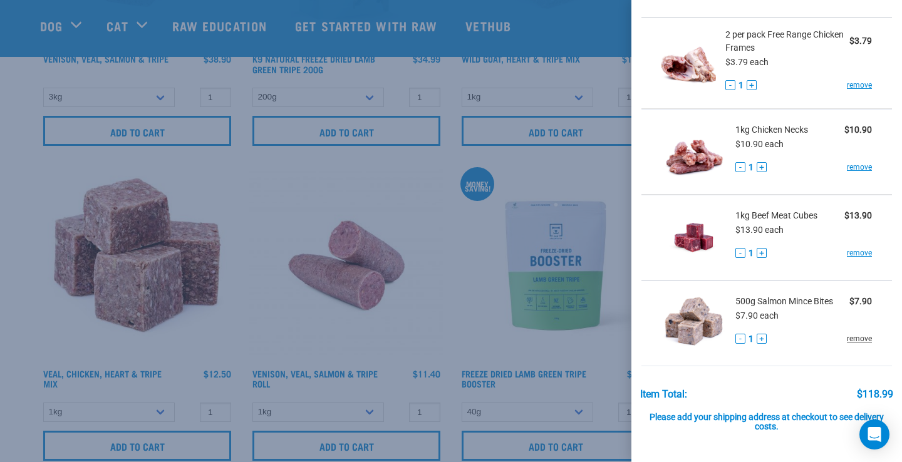
click at [861, 340] on link "remove" at bounding box center [859, 338] width 25 height 11
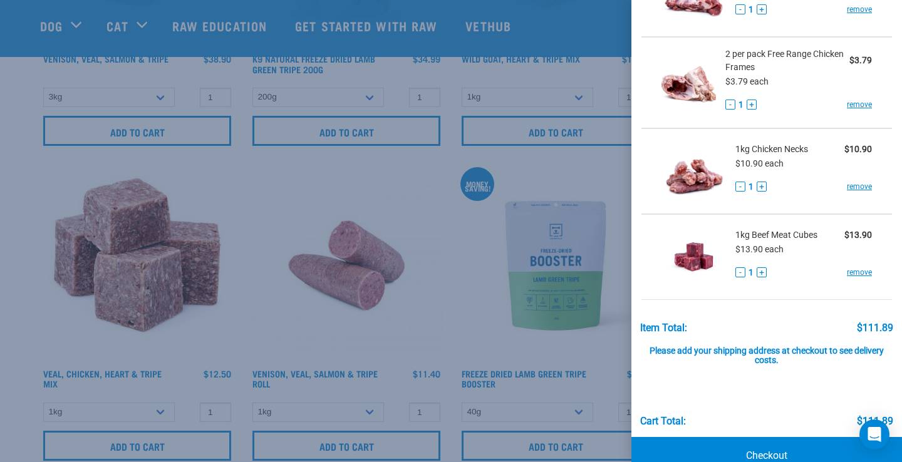
scroll to position [291, 0]
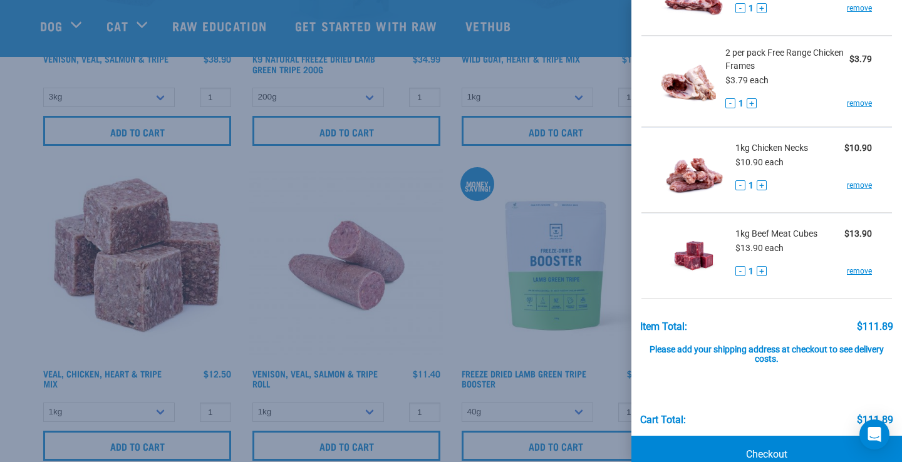
click at [463, 228] on div at bounding box center [451, 231] width 902 height 462
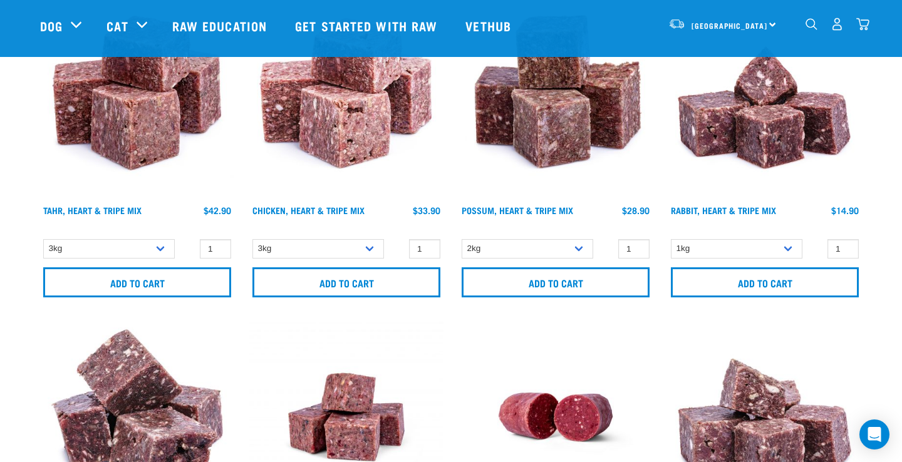
scroll to position [715, 0]
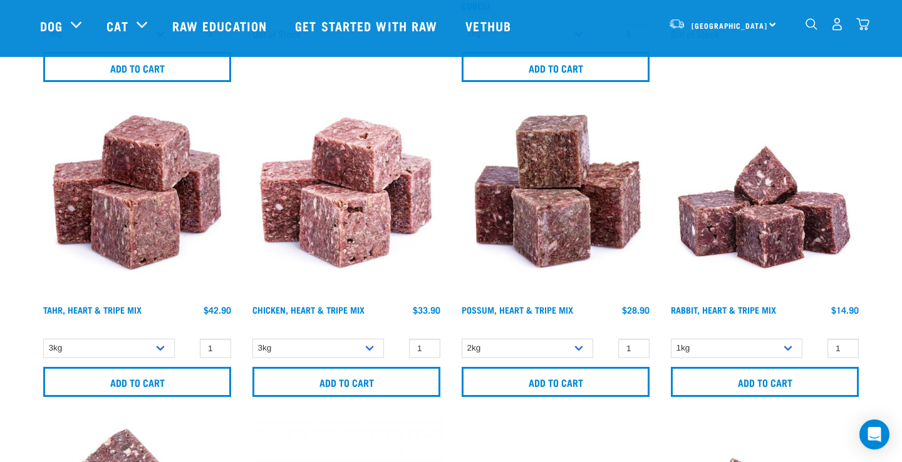
click at [809, 29] on img "dropdown navigation" at bounding box center [811, 24] width 12 height 12
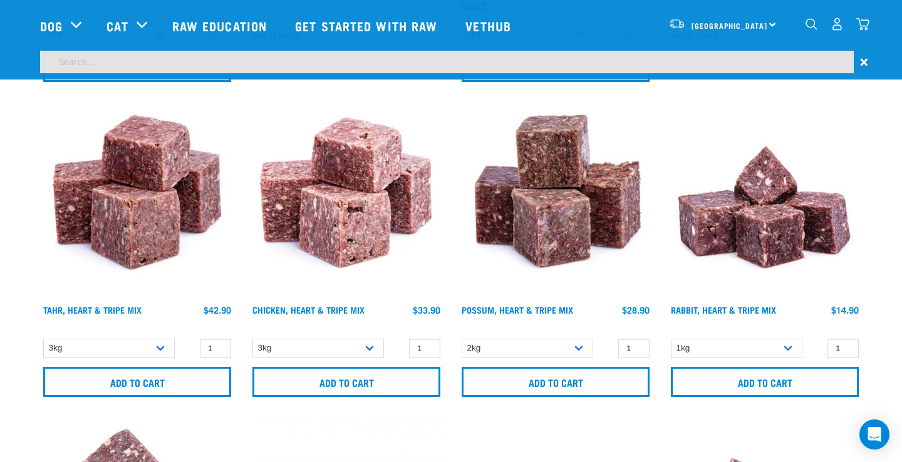
scroll to position [678, 0]
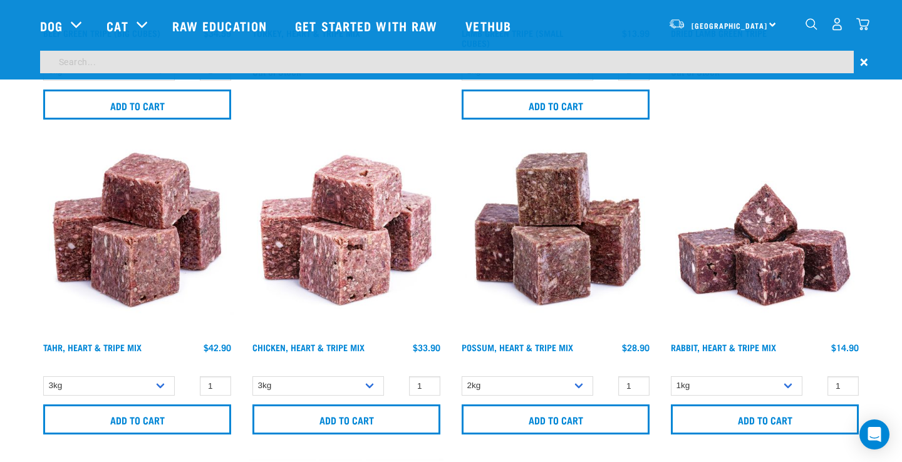
click at [754, 68] on input "search" at bounding box center [447, 62] width 814 height 23
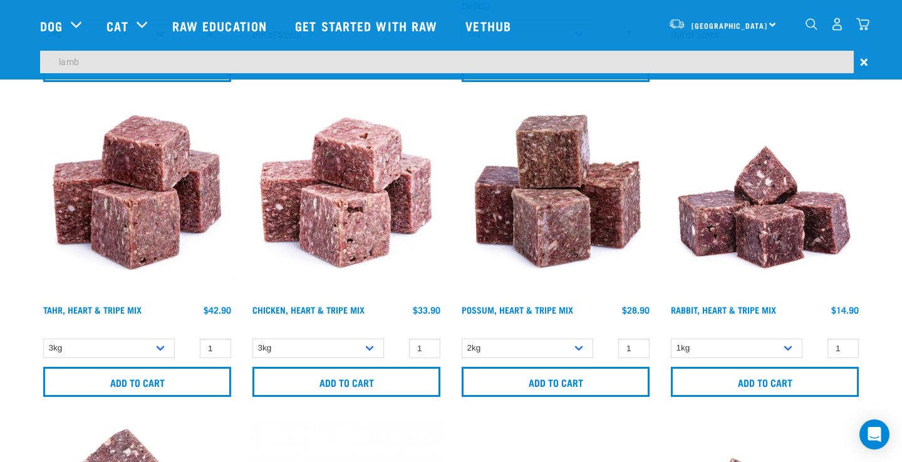
type input "lamb"
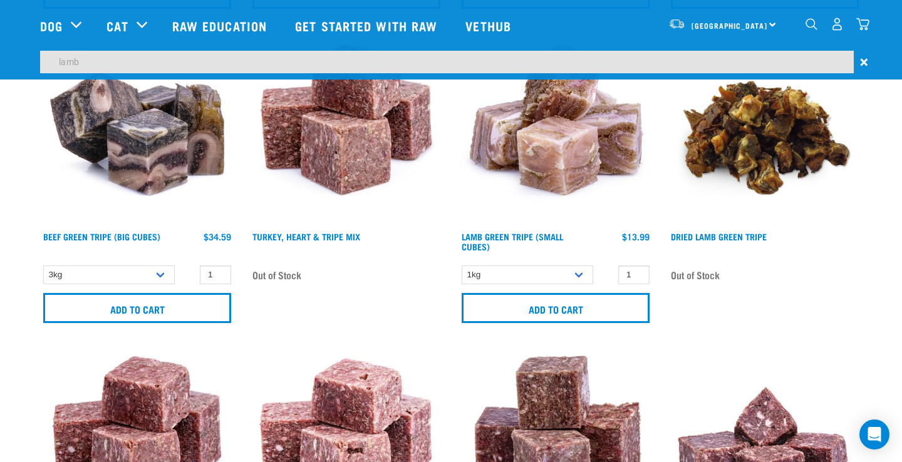
scroll to position [439, 0]
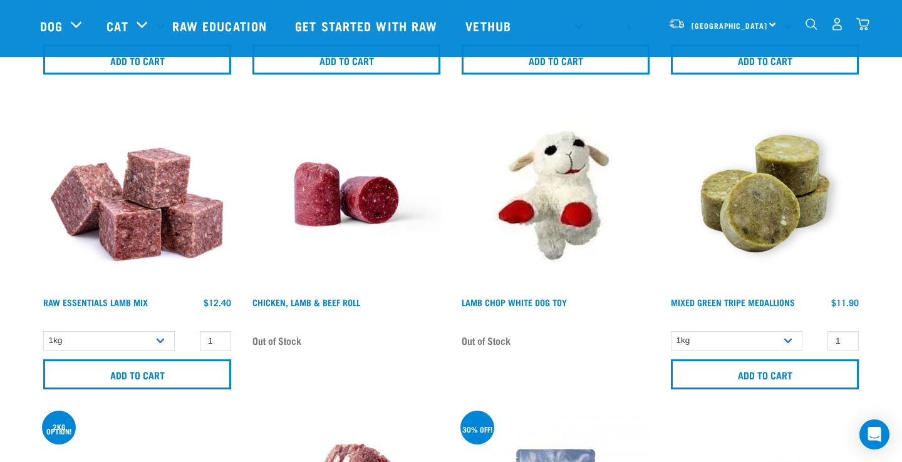
scroll to position [1670, 0]
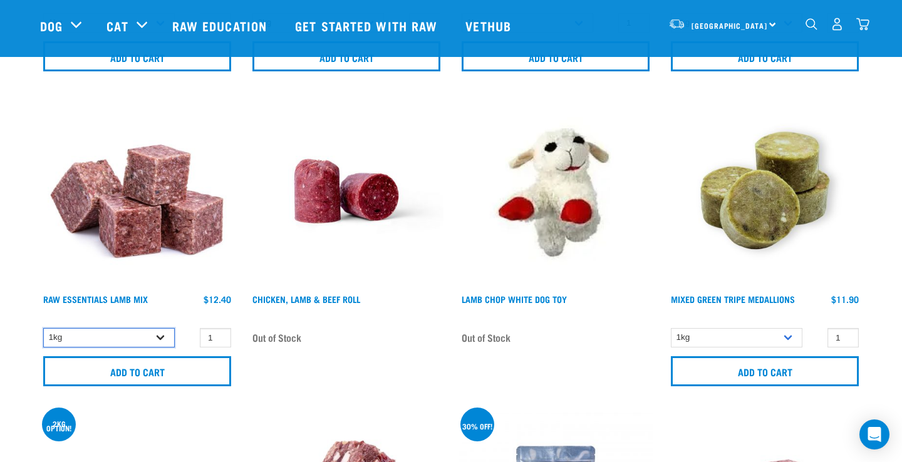
click at [160, 337] on select "1kg 3kg Bulk (10kg) Bulk (20kg)" at bounding box center [109, 337] width 132 height 19
select select "24"
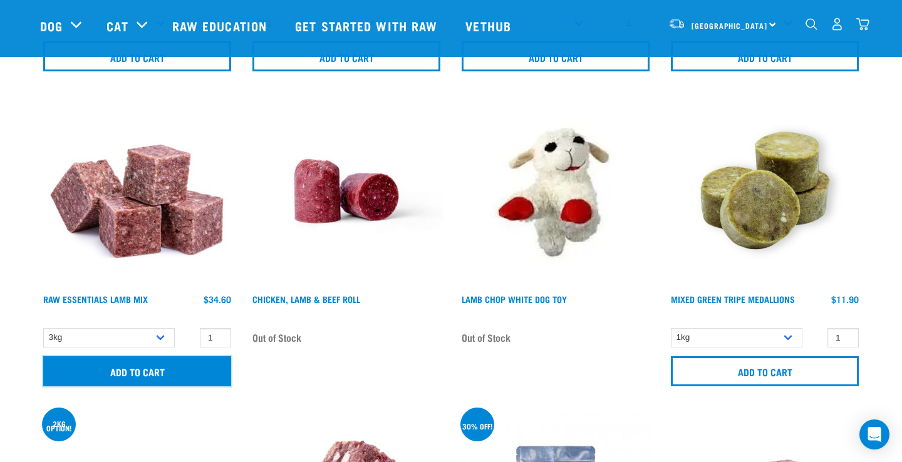
click at [178, 371] on input "Add to cart" at bounding box center [137, 371] width 188 height 30
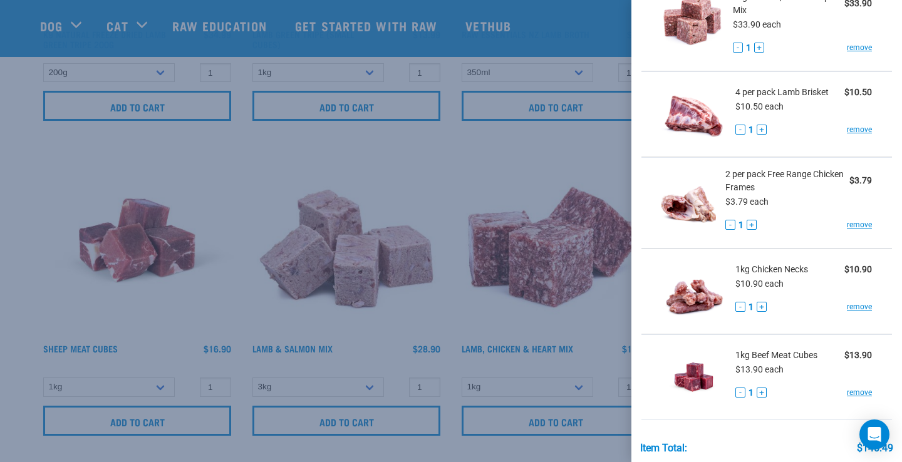
scroll to position [262, 0]
click at [854, 228] on link "remove" at bounding box center [859, 223] width 25 height 11
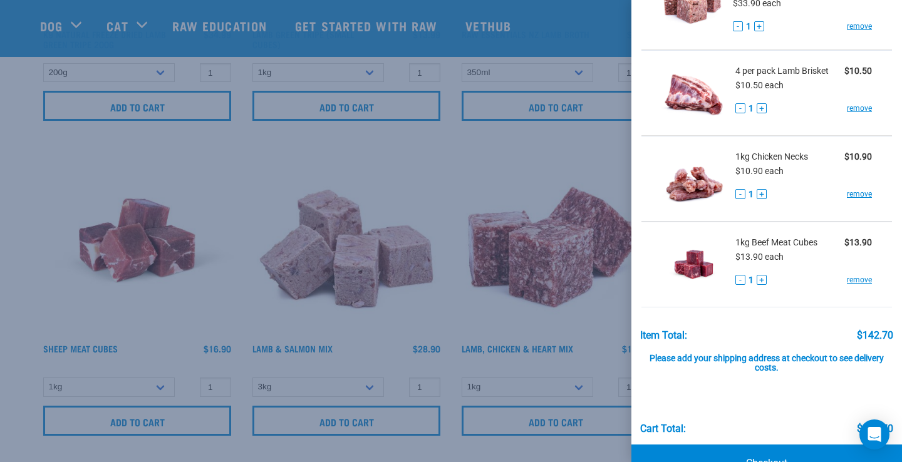
scroll to position [318, 0]
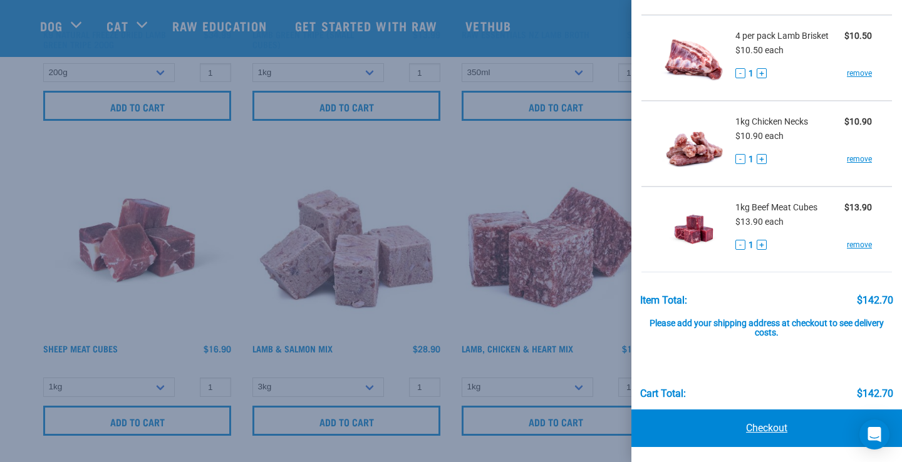
click at [790, 431] on link "Checkout" at bounding box center [766, 429] width 271 height 38
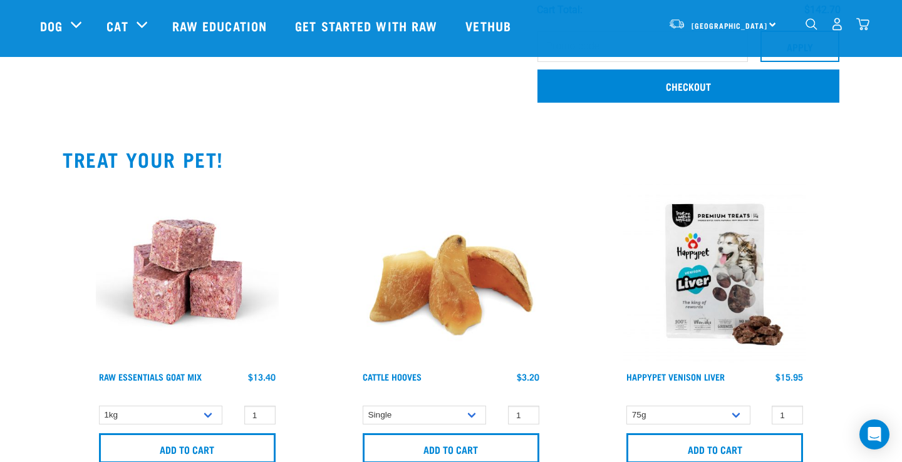
scroll to position [651, 0]
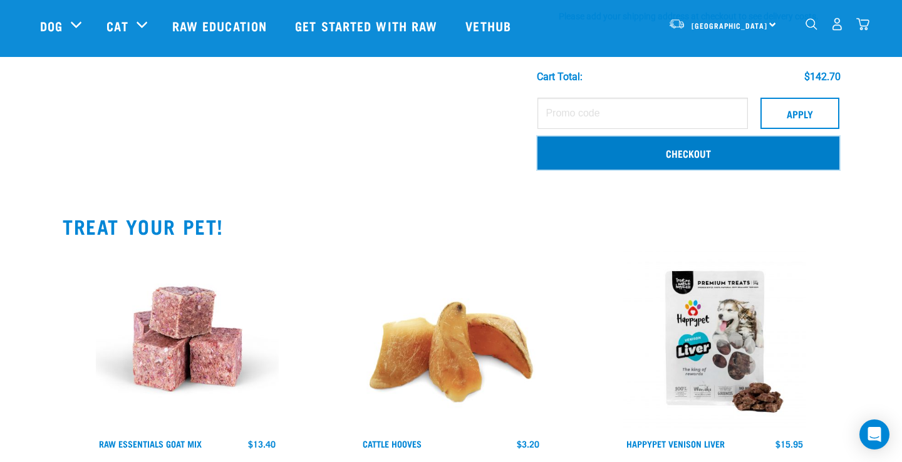
click at [615, 157] on link "Checkout" at bounding box center [688, 153] width 302 height 33
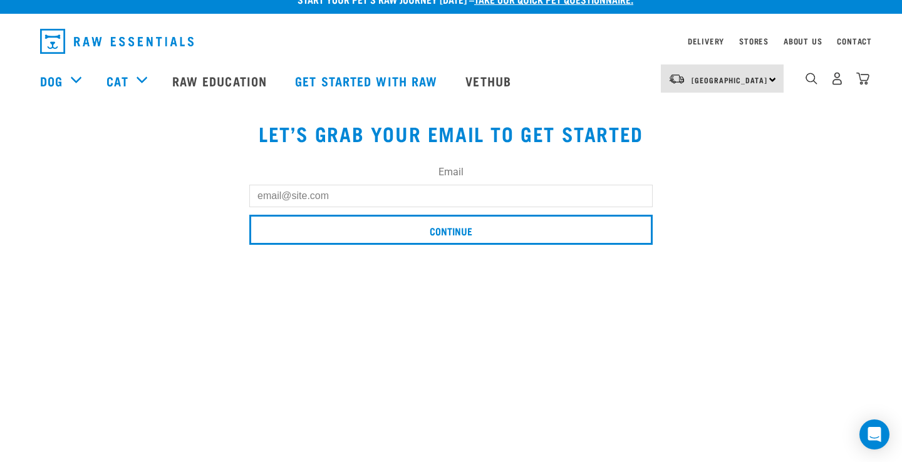
scroll to position [21, 0]
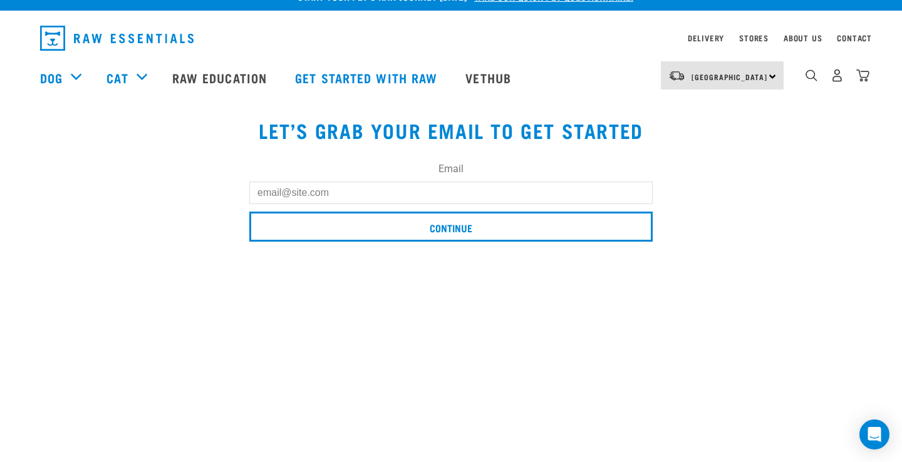
click at [446, 194] on input "Email" at bounding box center [450, 193] width 403 height 23
type input "[EMAIL_ADDRESS][DOMAIN_NAME]"
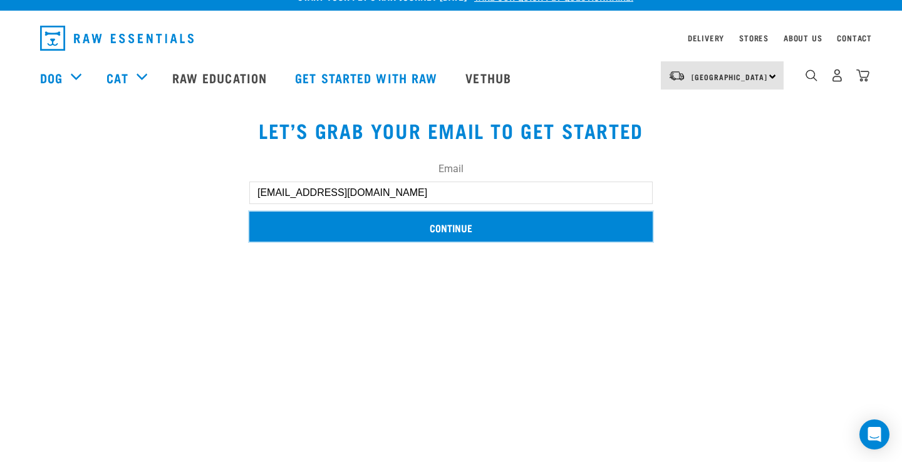
click at [430, 235] on input "Continue" at bounding box center [450, 227] width 403 height 30
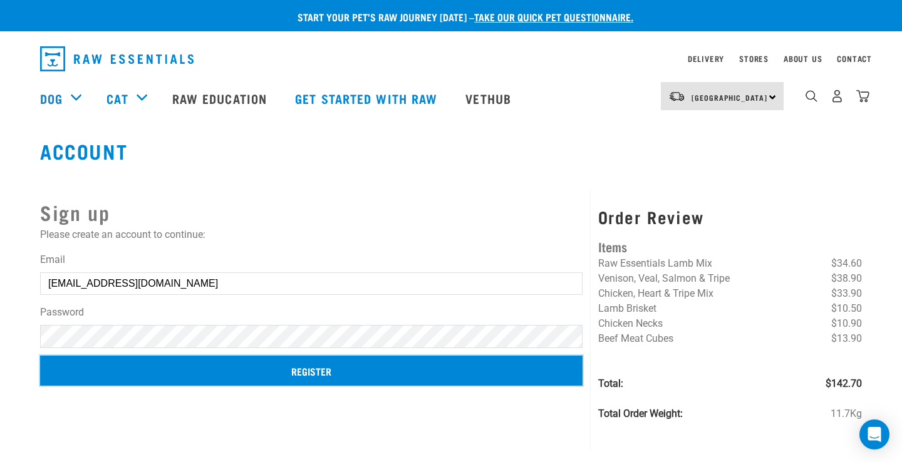
click at [414, 375] on input "Register" at bounding box center [311, 371] width 542 height 30
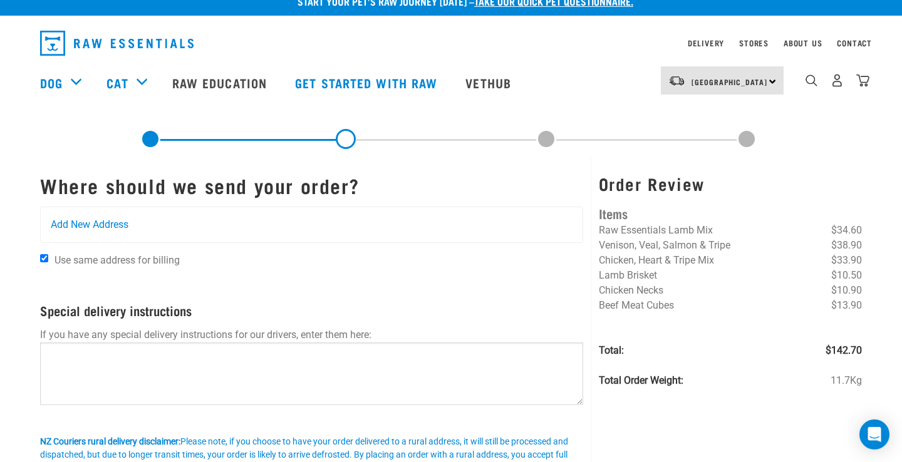
scroll to position [16, 0]
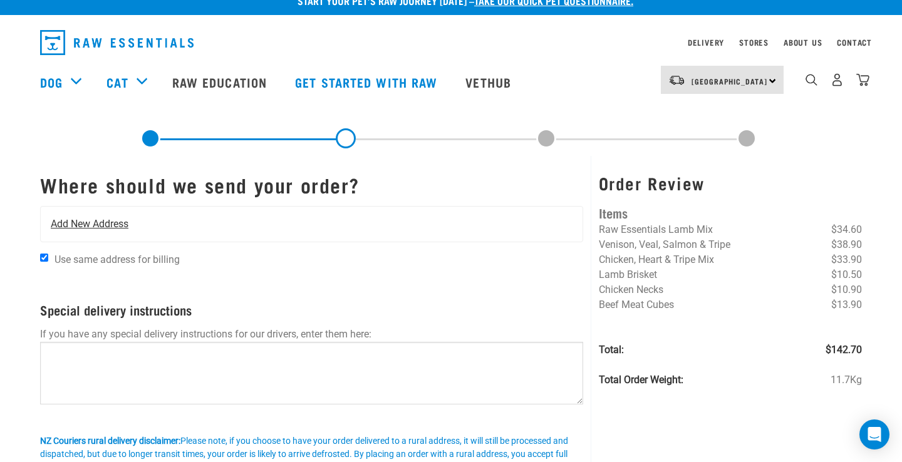
click at [184, 209] on div "Add New Address" at bounding box center [312, 224] width 542 height 35
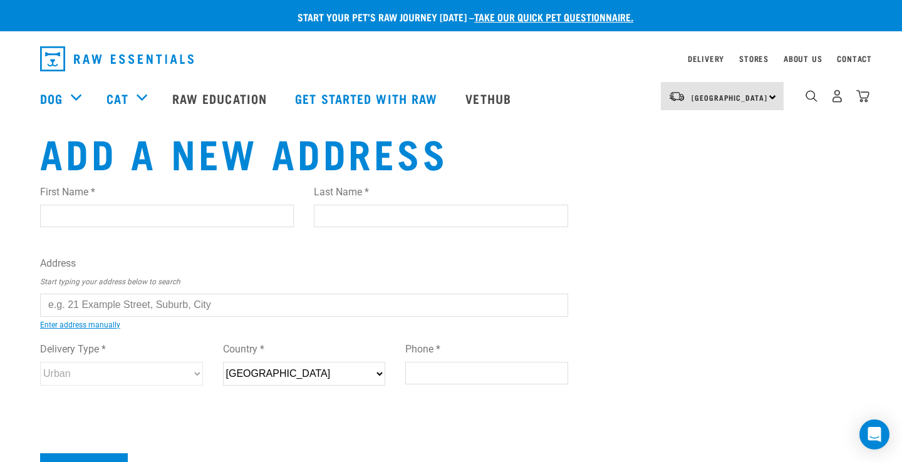
click at [182, 225] on input "First Name *" at bounding box center [167, 216] width 254 height 23
type input "[PERSON_NAME]"
type input "[STREET_ADDRESS]"
type input "[GEOGRAPHIC_DATA]"
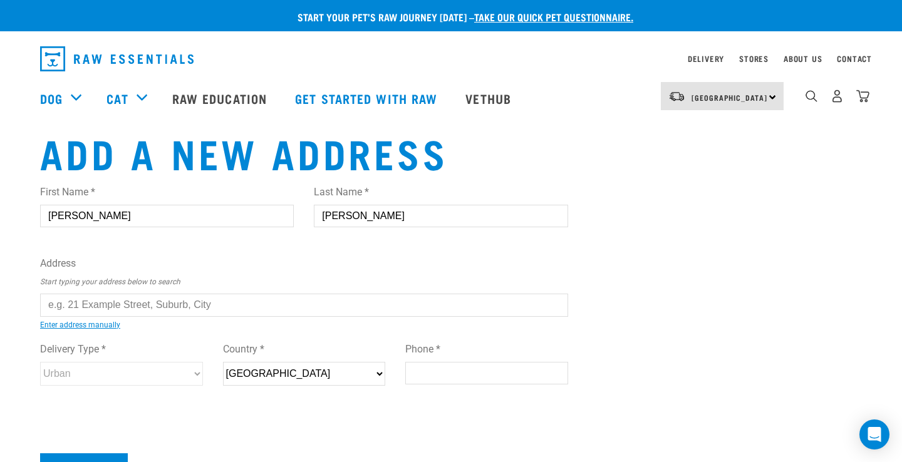
type input "8014"
type input "021447019"
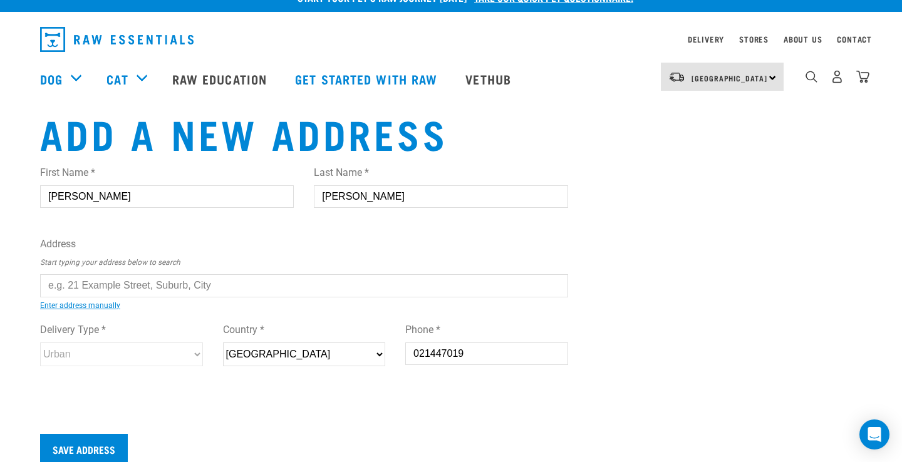
scroll to position [21, 0]
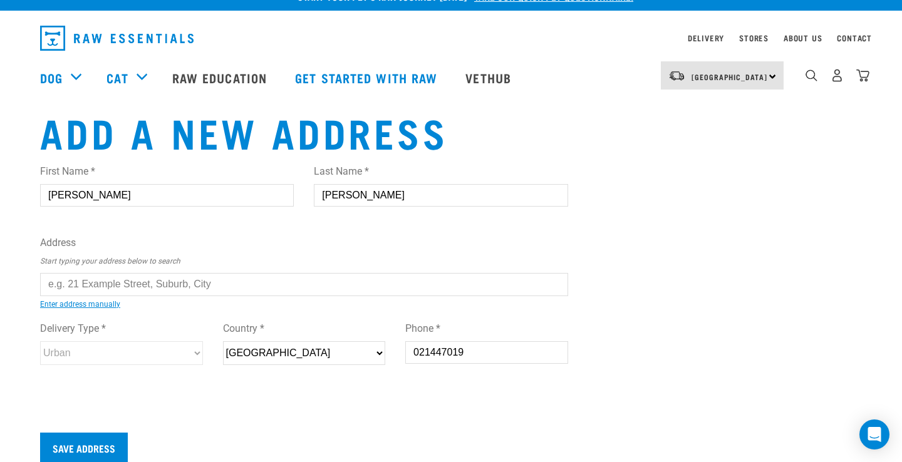
click at [174, 280] on input "text" at bounding box center [304, 284] width 528 height 23
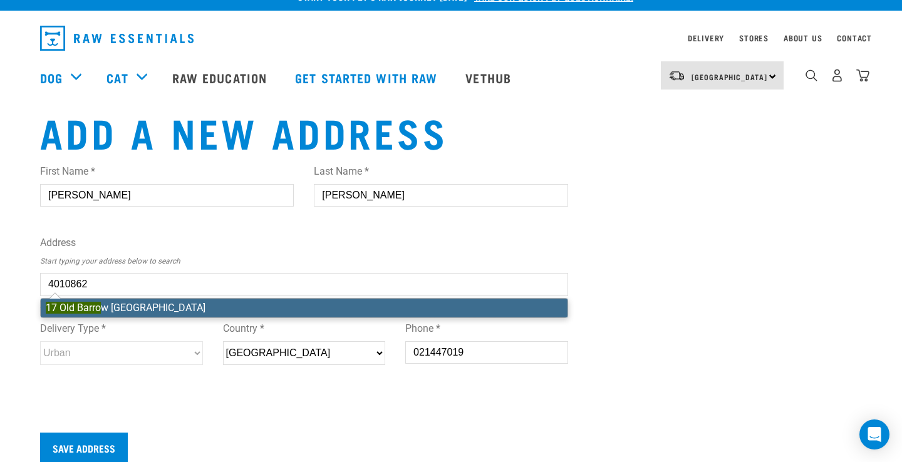
click at [189, 309] on div "First Name * [PERSON_NAME] Last Name * [PERSON_NAME] Address Start typing your …" at bounding box center [304, 276] width 528 height 245
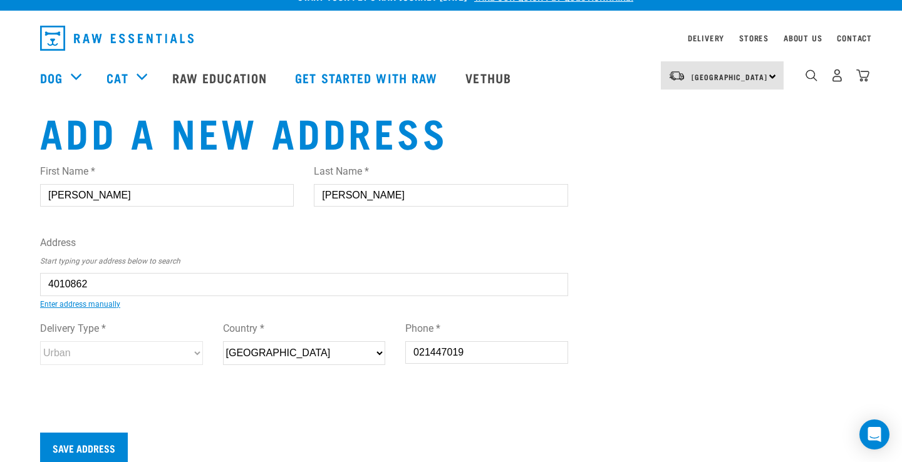
type input "[STREET_ADDRESS][PERSON_NAME]"
type input "Huntsbury"
type input "Canterbury"
select select "CAN"
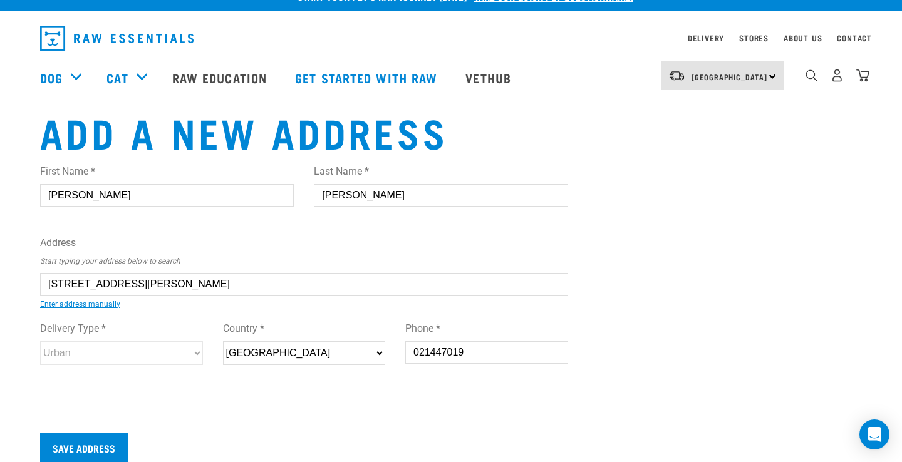
type input "8022"
select select "Urban"
type input "[STREET_ADDRESS][PERSON_NAME]"
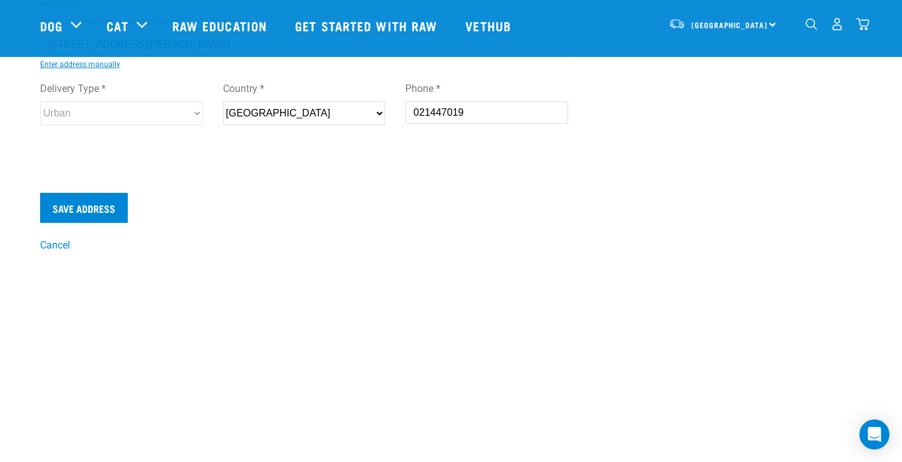
scroll to position [189, 0]
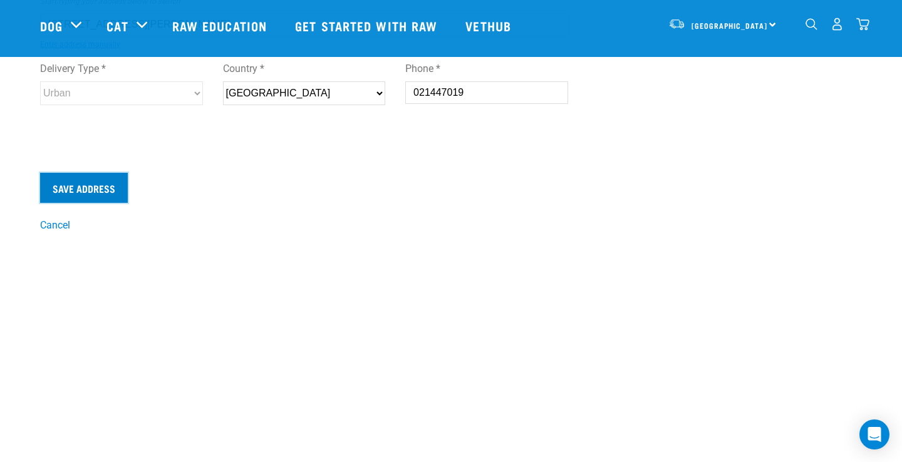
click at [81, 191] on input "Save Address" at bounding box center [84, 188] width 88 height 30
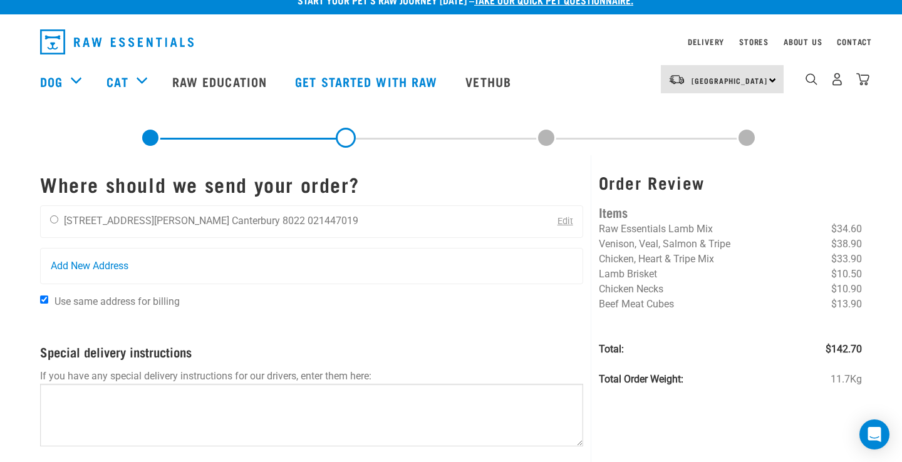
scroll to position [33, 0]
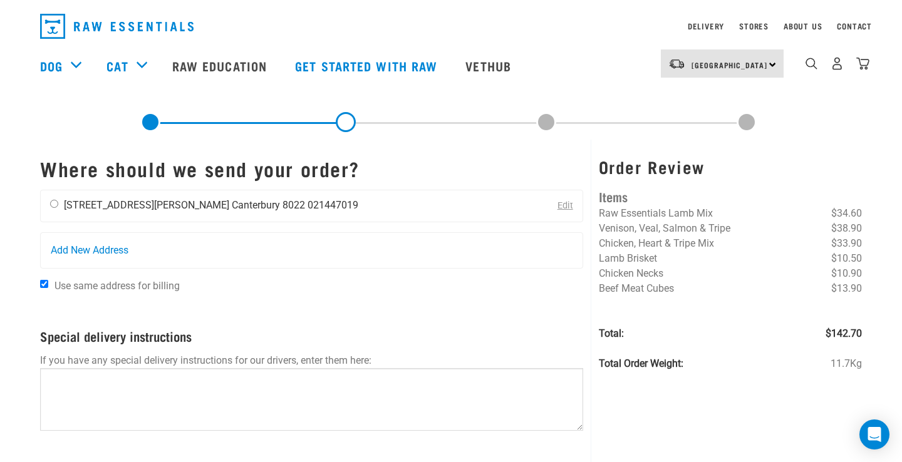
click at [55, 204] on input "radio" at bounding box center [54, 204] width 8 height 8
radio input "true"
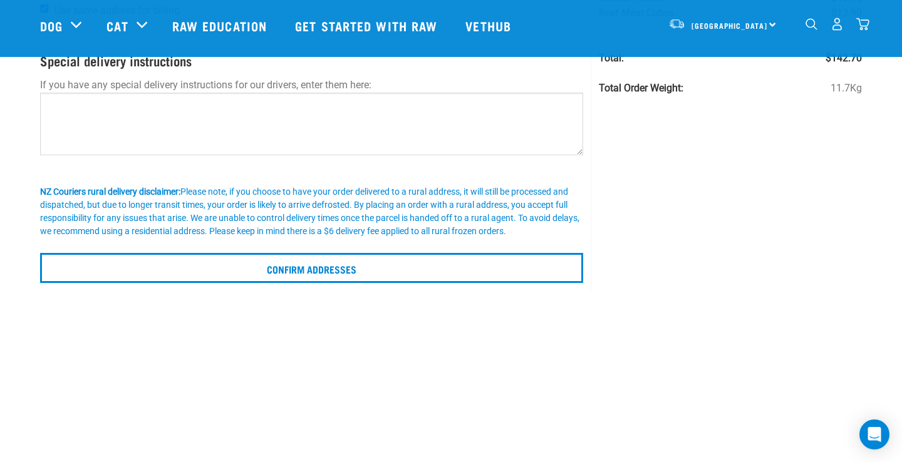
scroll to position [220, 0]
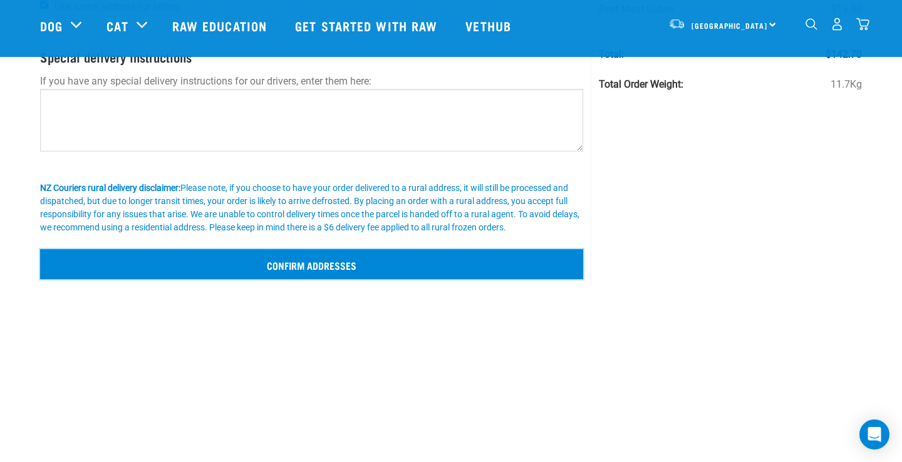
click at [432, 269] on input "Confirm addresses" at bounding box center [311, 264] width 543 height 30
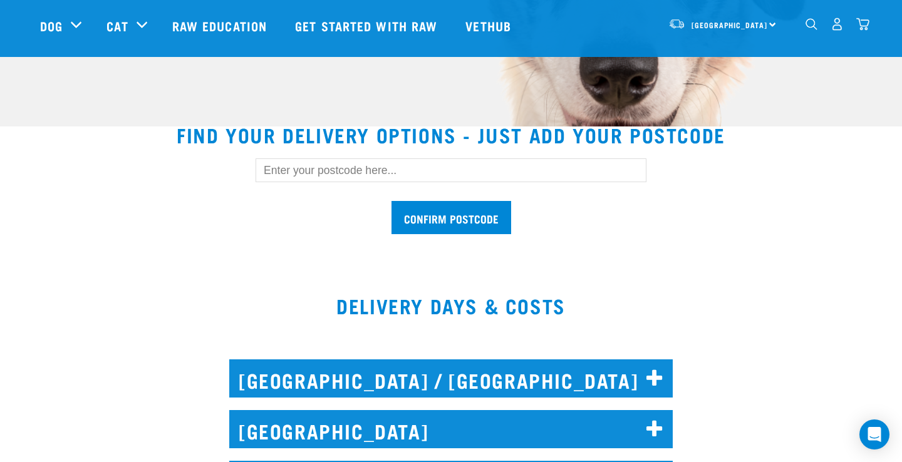
scroll to position [315, 0]
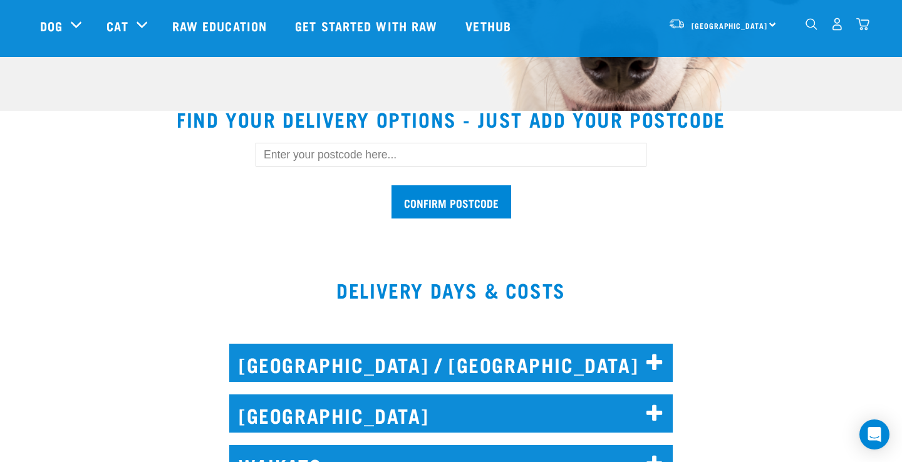
click at [284, 158] on input "text" at bounding box center [451, 155] width 391 height 24
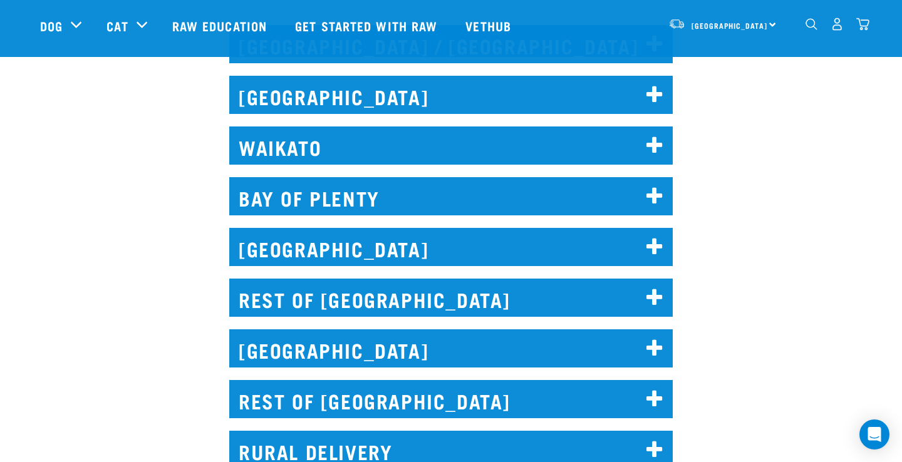
scroll to position [731, 0]
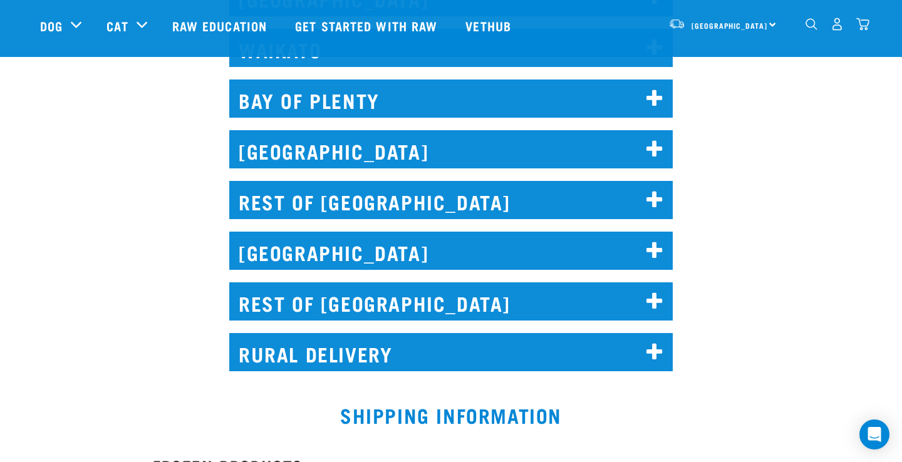
click at [326, 252] on h2 "CHRISTCHURCH" at bounding box center [450, 251] width 443 height 38
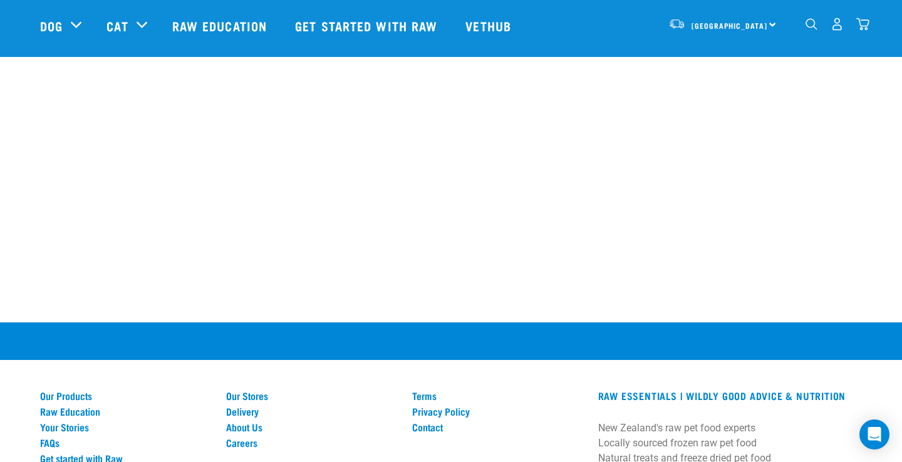
scroll to position [2647, 0]
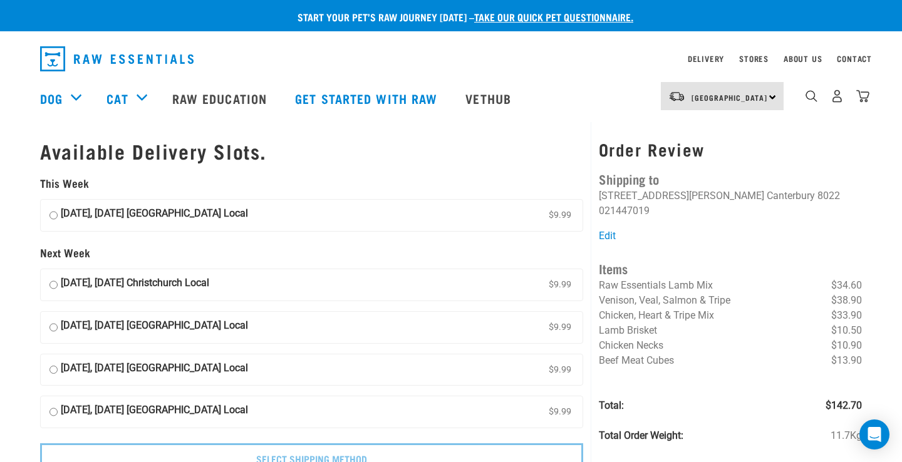
click at [54, 219] on input "[DATE], [DATE] [GEOGRAPHIC_DATA] Local $9.99" at bounding box center [53, 215] width 8 height 19
radio input "true"
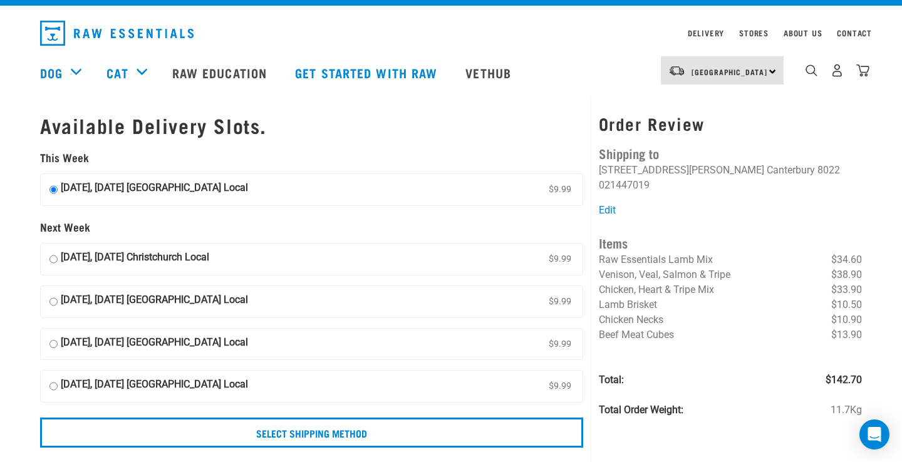
scroll to position [23, 0]
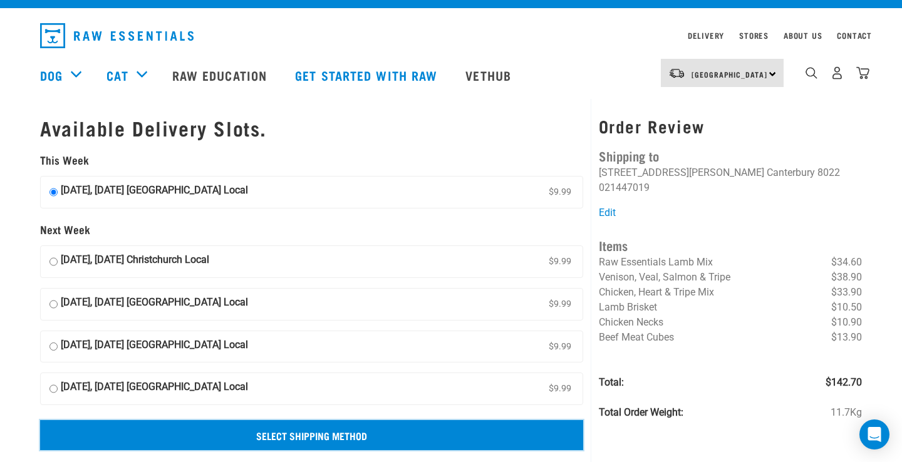
click at [209, 428] on input "Select Shipping Method" at bounding box center [311, 435] width 543 height 30
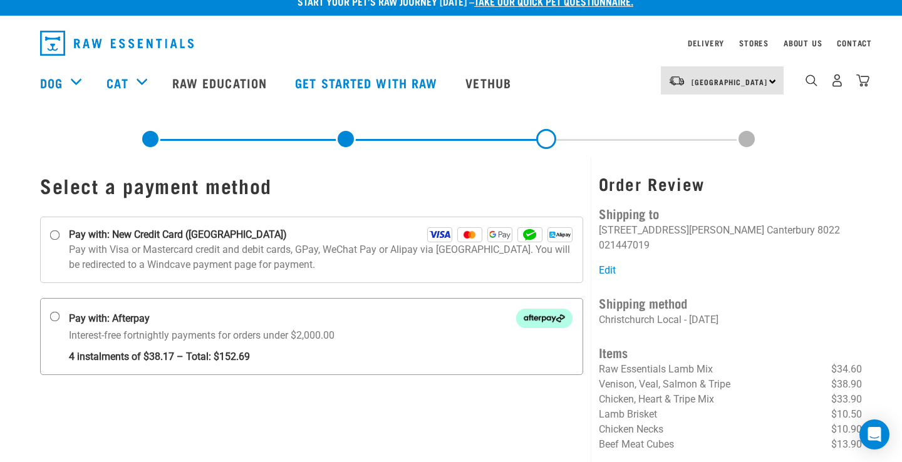
scroll to position [9, 0]
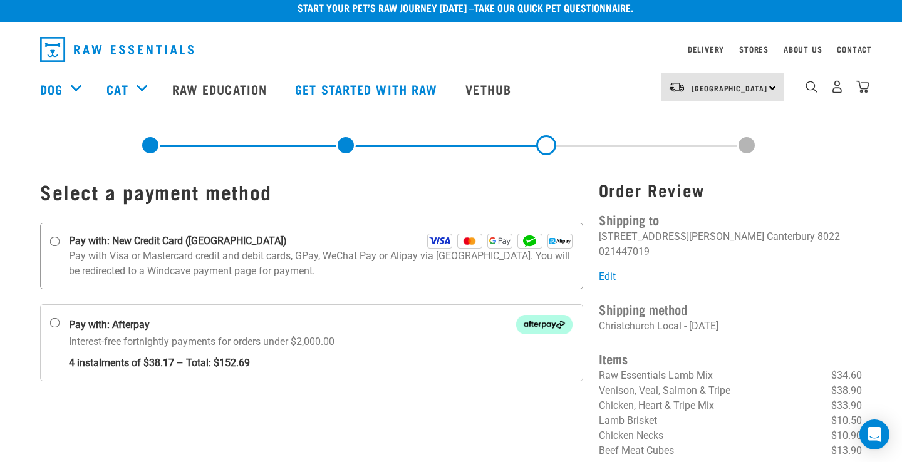
click at [152, 261] on p "Pay with Visa or Mastercard credit and debit cards, GPay, WeChat Pay or Alipay …" at bounding box center [321, 264] width 504 height 30
click at [60, 247] on input "Pay with: New Credit Card ([GEOGRAPHIC_DATA])" at bounding box center [55, 242] width 10 height 10
radio input "true"
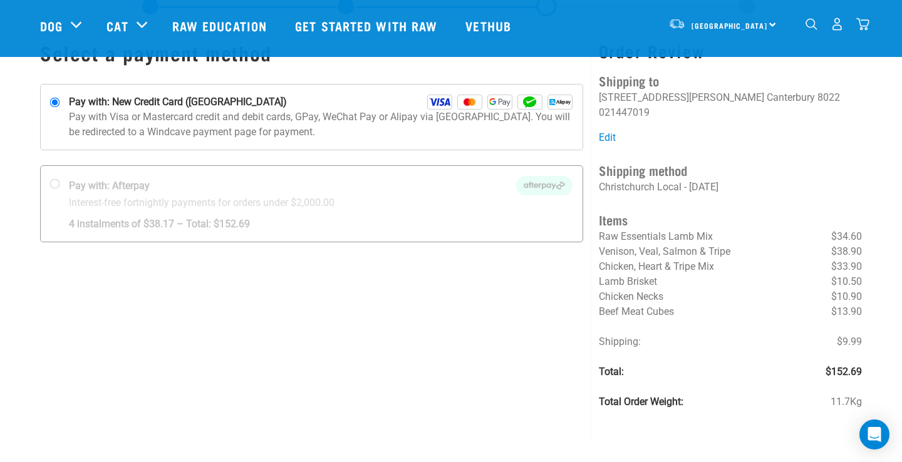
scroll to position [54, 0]
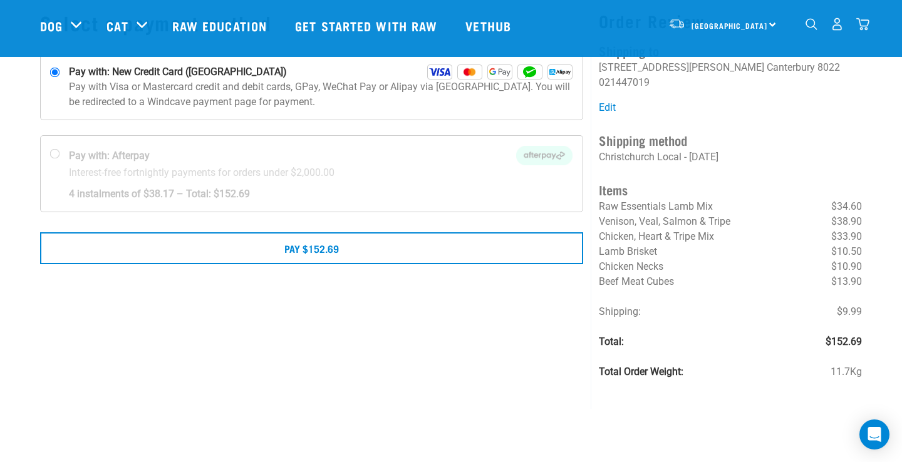
scroll to position [145, 0]
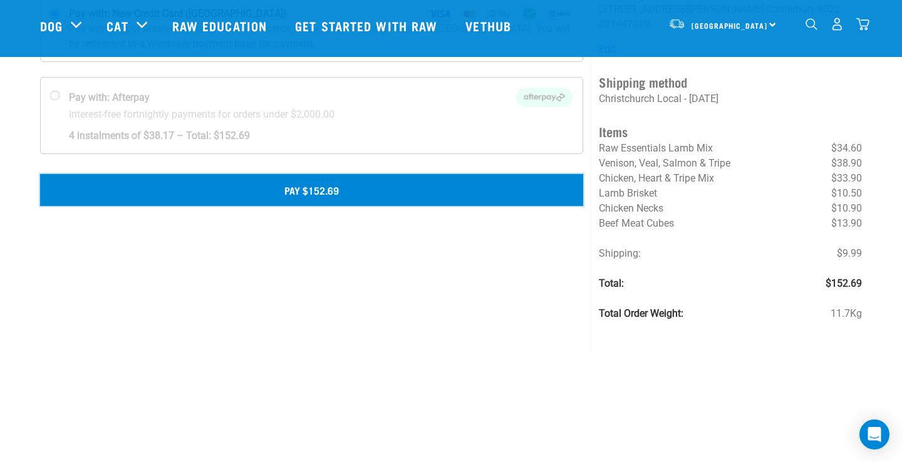
click at [271, 192] on button "Pay $152.69" at bounding box center [311, 189] width 543 height 31
